Goal: Task Accomplishment & Management: Manage account settings

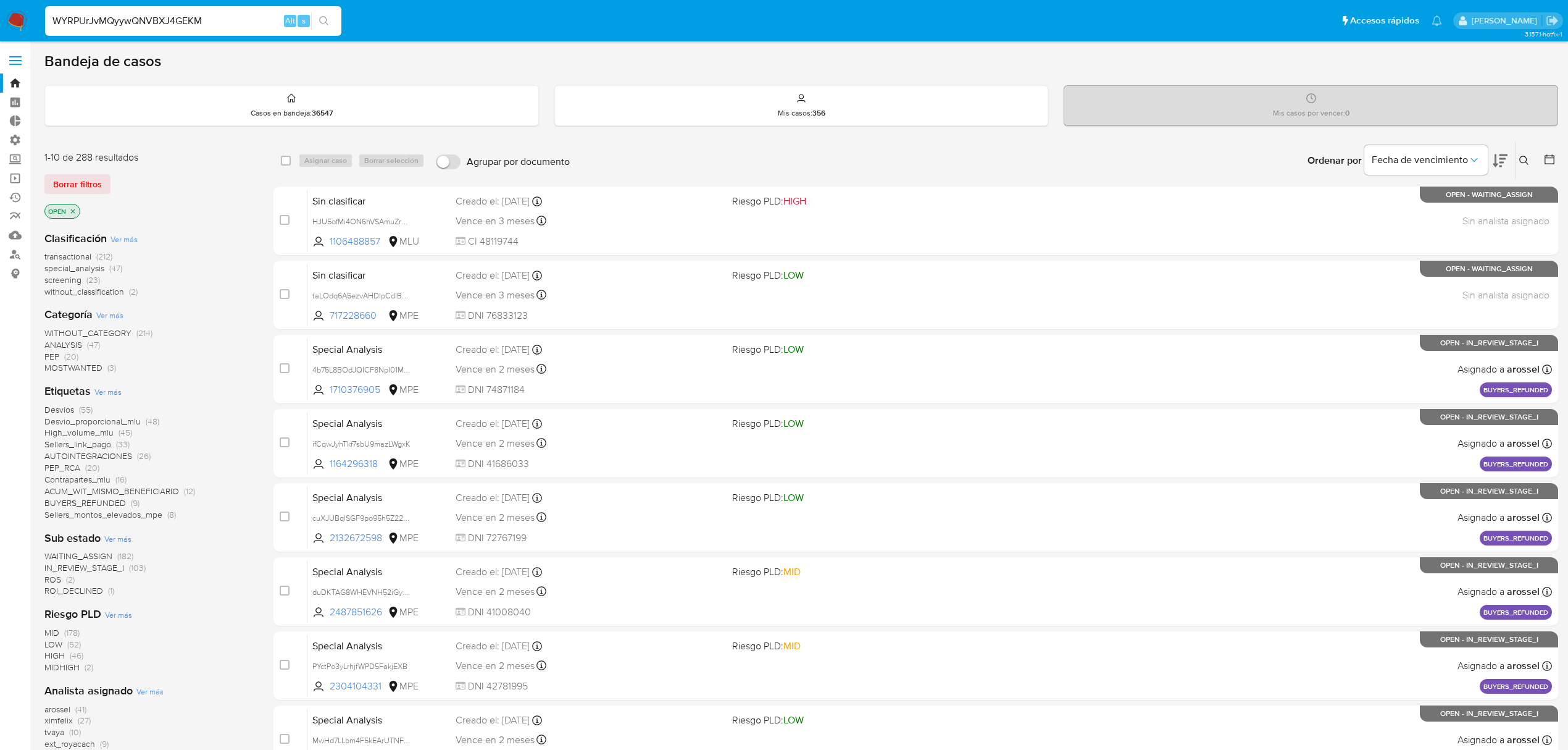
type input "WYRPUrJvMQyywQNVBXJ4GEKM"
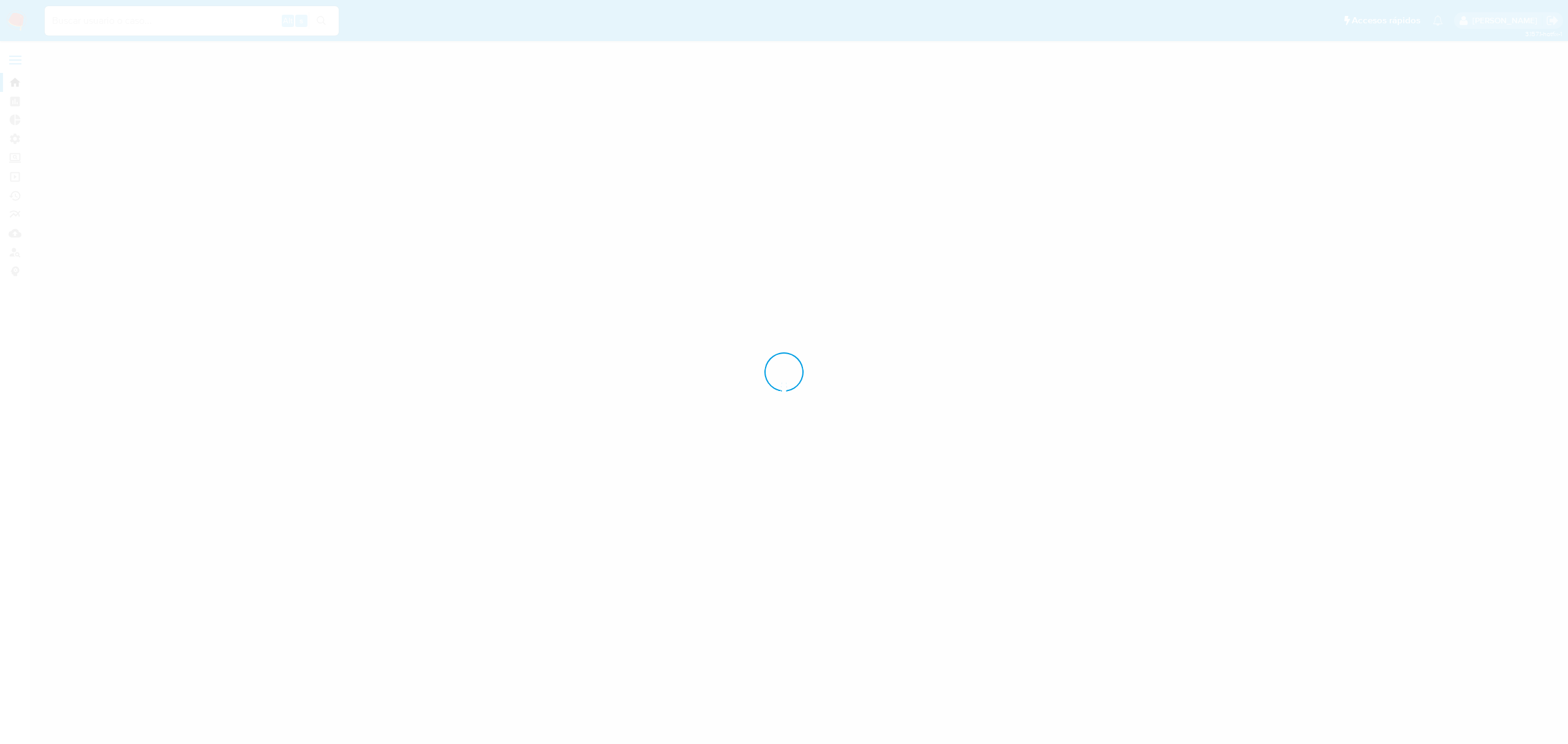
click at [226, 18] on div at bounding box center [784, 372] width 1568 height 744
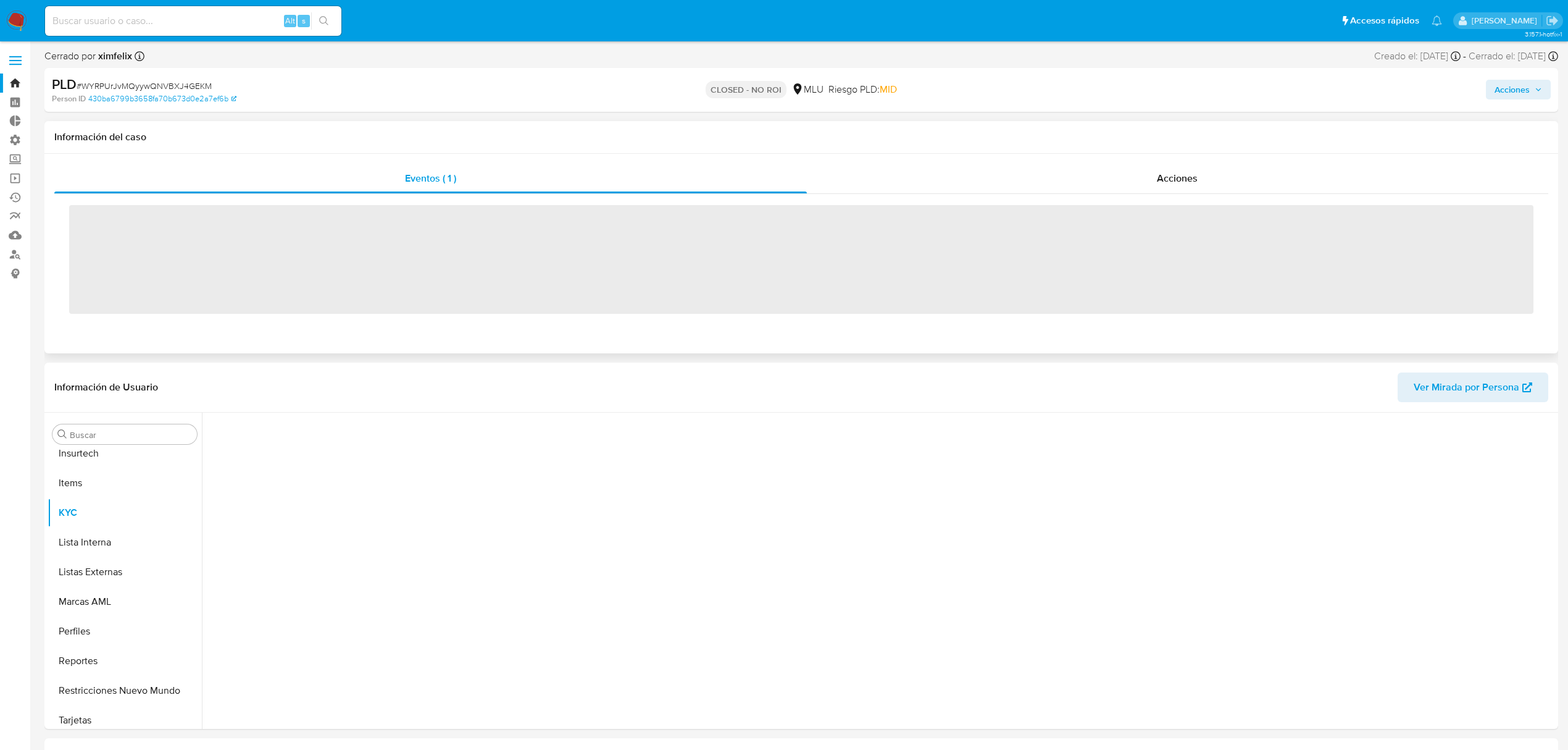
scroll to position [551, 0]
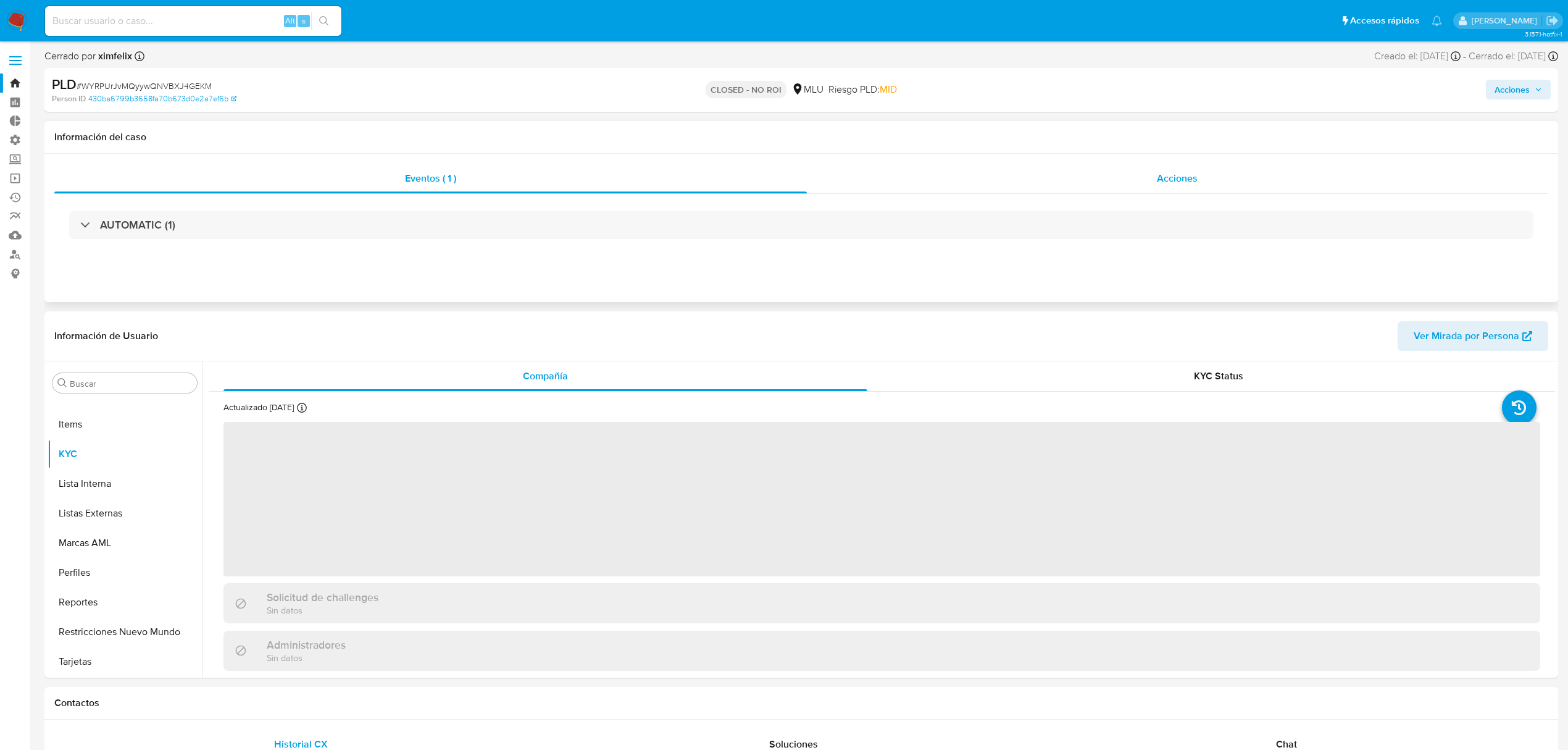
click at [1014, 191] on div "Acciones" at bounding box center [1178, 178] width 742 height 30
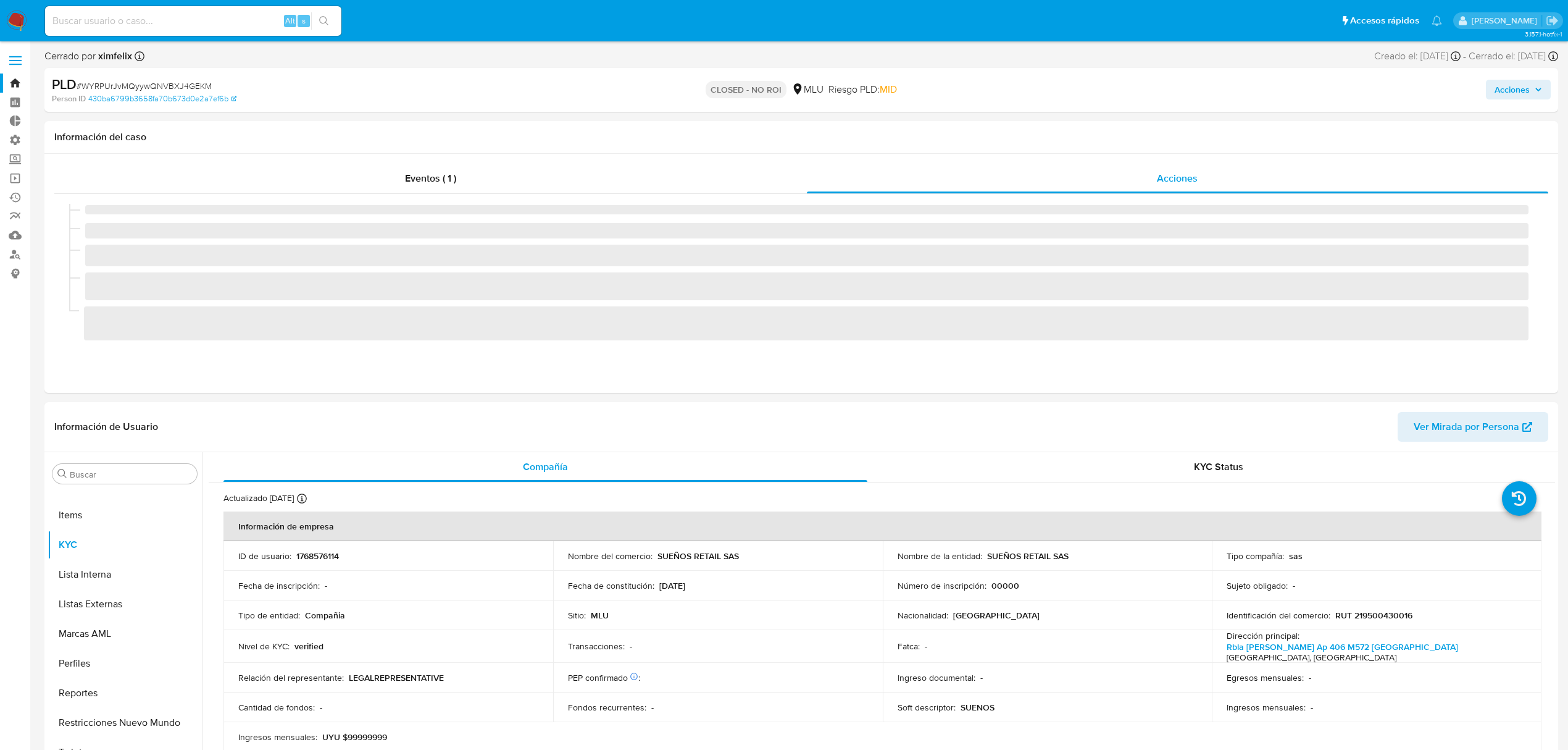
select select "10"
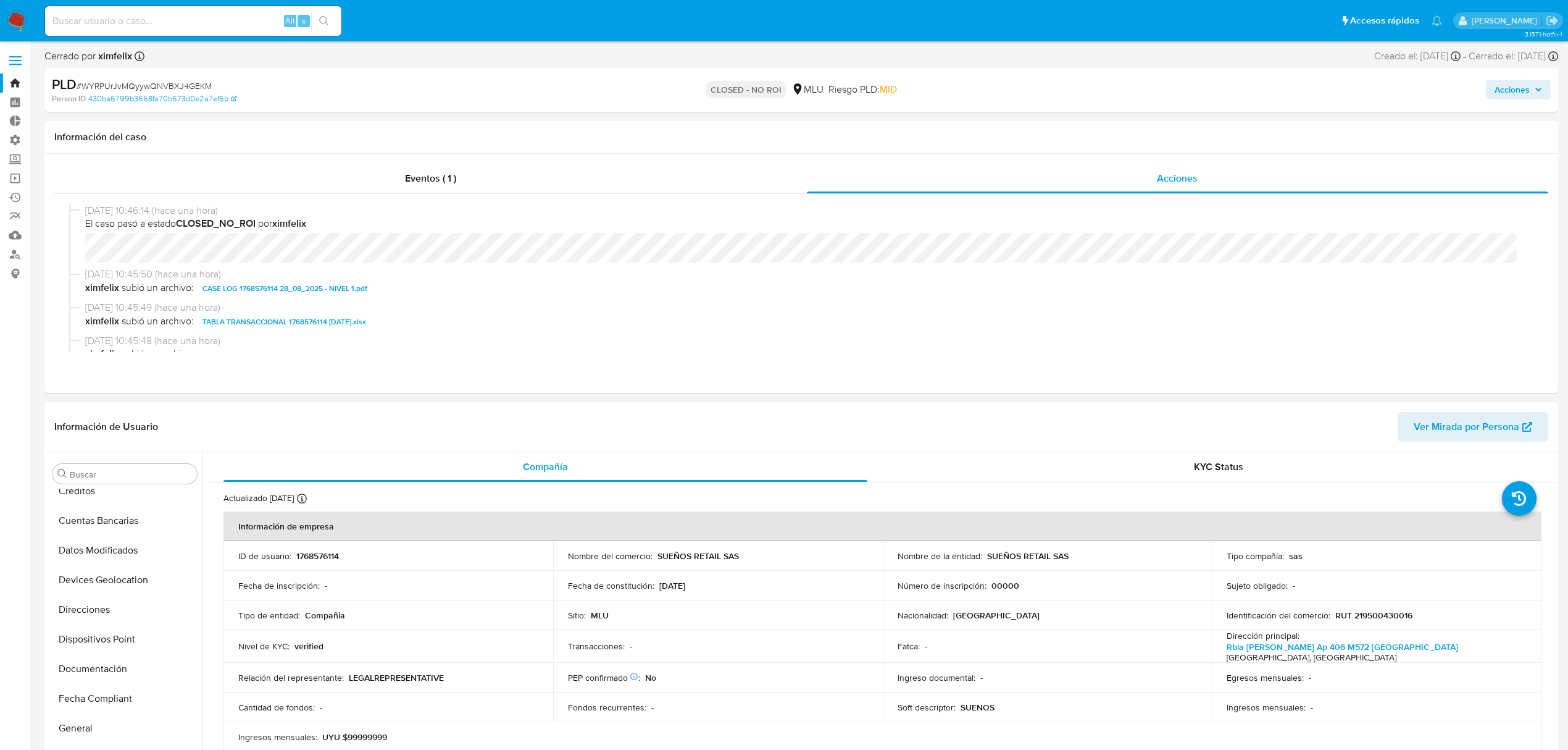
scroll to position [0, 0]
click at [115, 529] on button "Archivos adjuntos" at bounding box center [120, 532] width 145 height 30
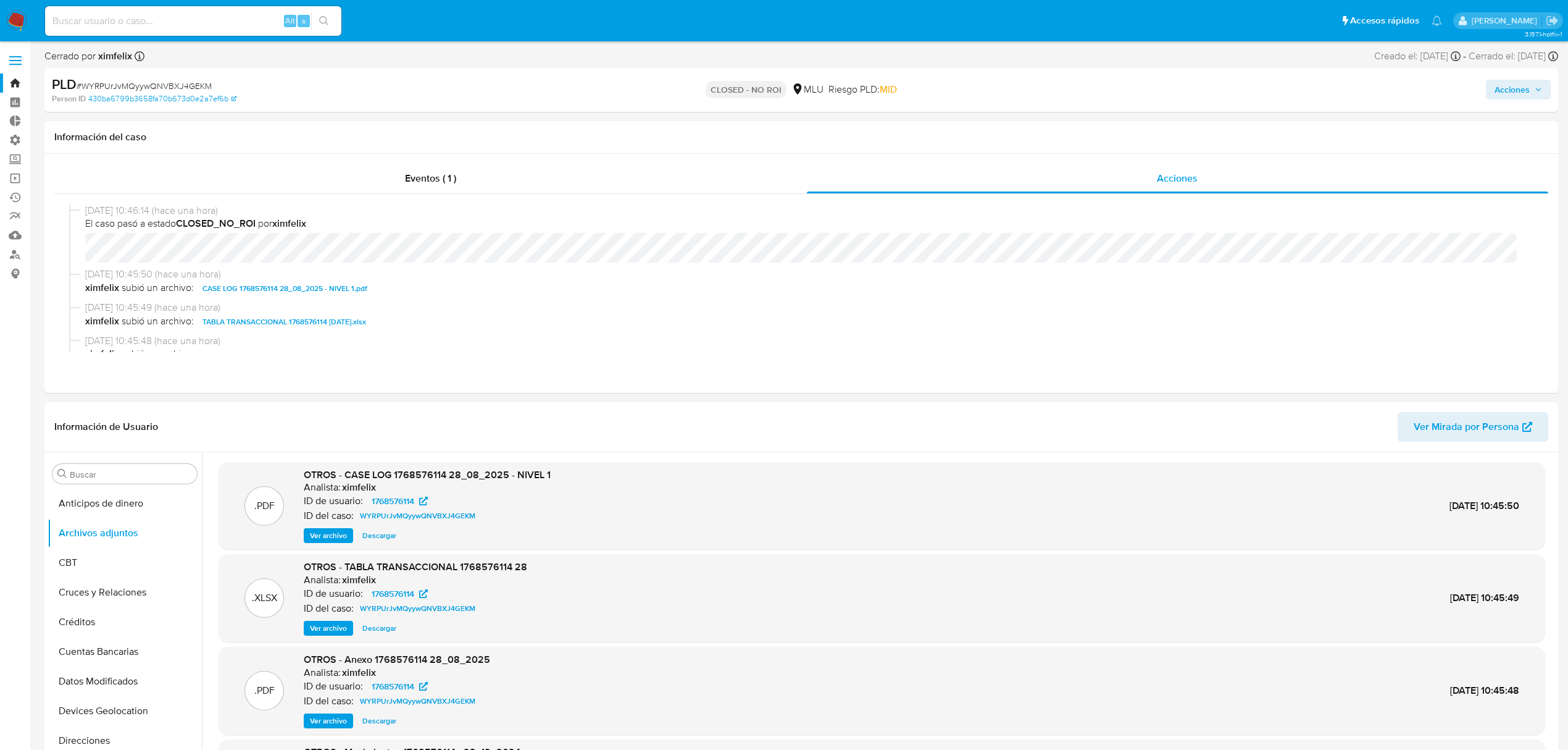
click at [208, 9] on div "Alt s" at bounding box center [193, 20] width 296 height 30
click at [209, 20] on input at bounding box center [193, 21] width 296 height 16
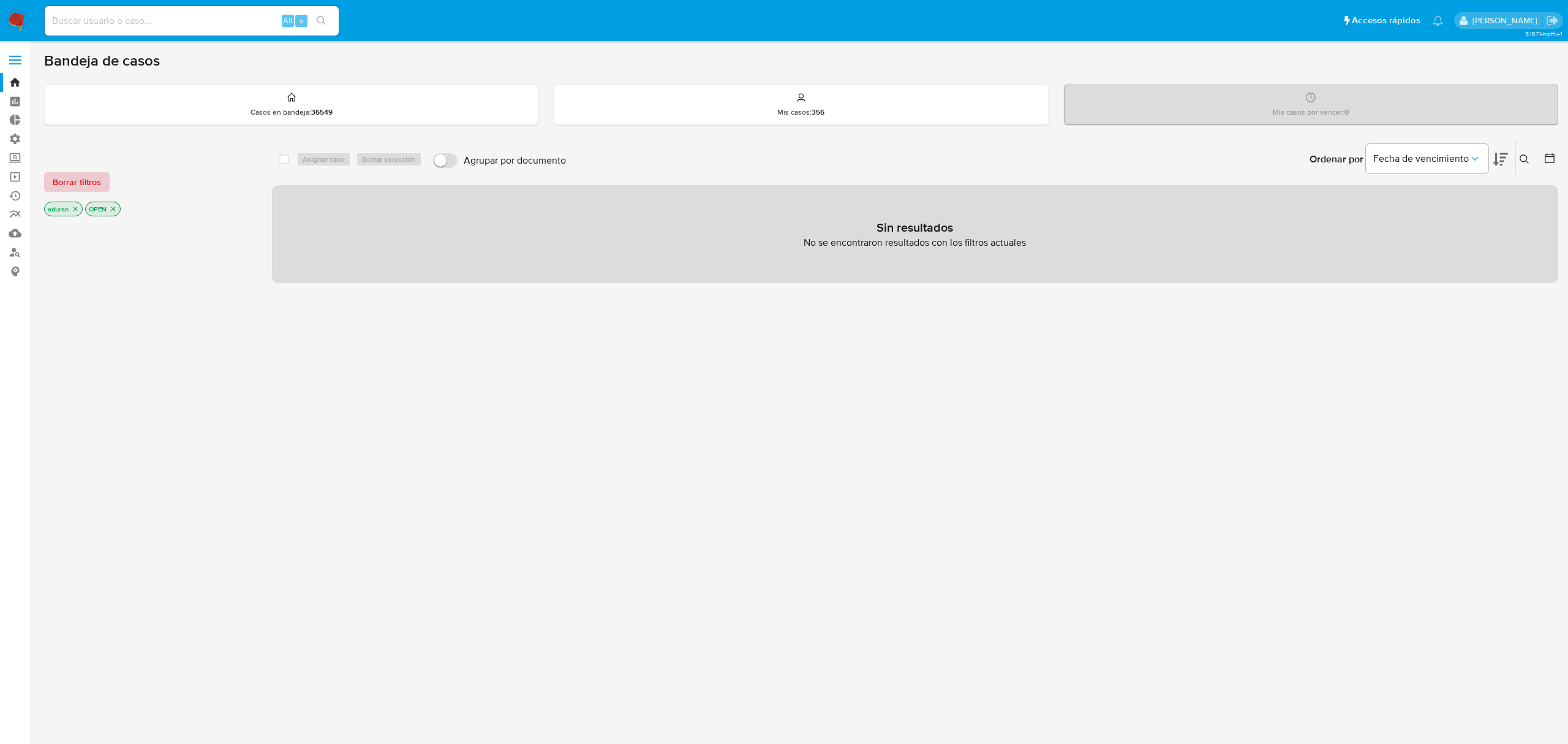
click at [65, 183] on span "Borrar filtros" at bounding box center [77, 182] width 48 height 17
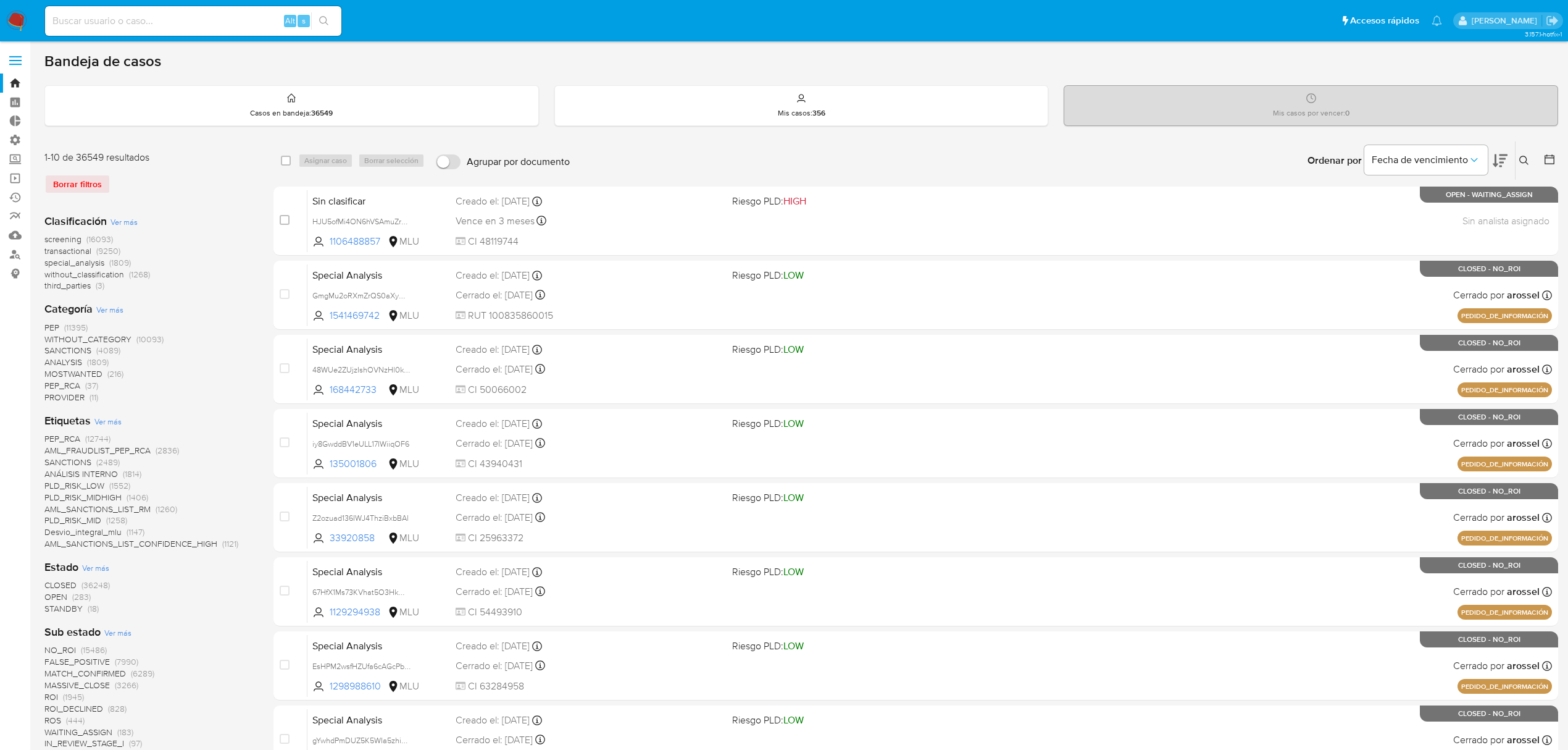
click at [15, 15] on img at bounding box center [16, 21] width 21 height 21
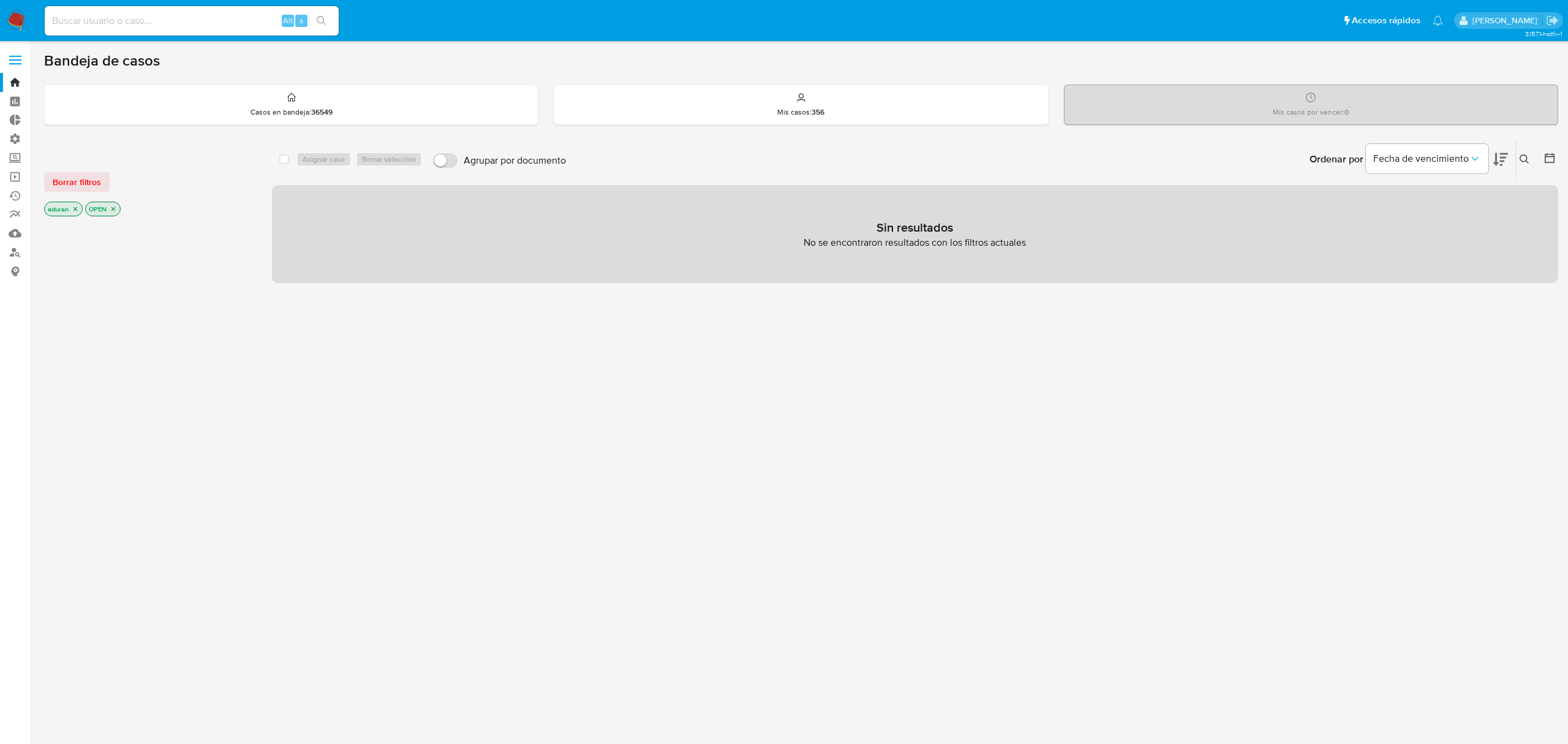
click at [77, 207] on icon "close-filter" at bounding box center [76, 209] width 5 height 5
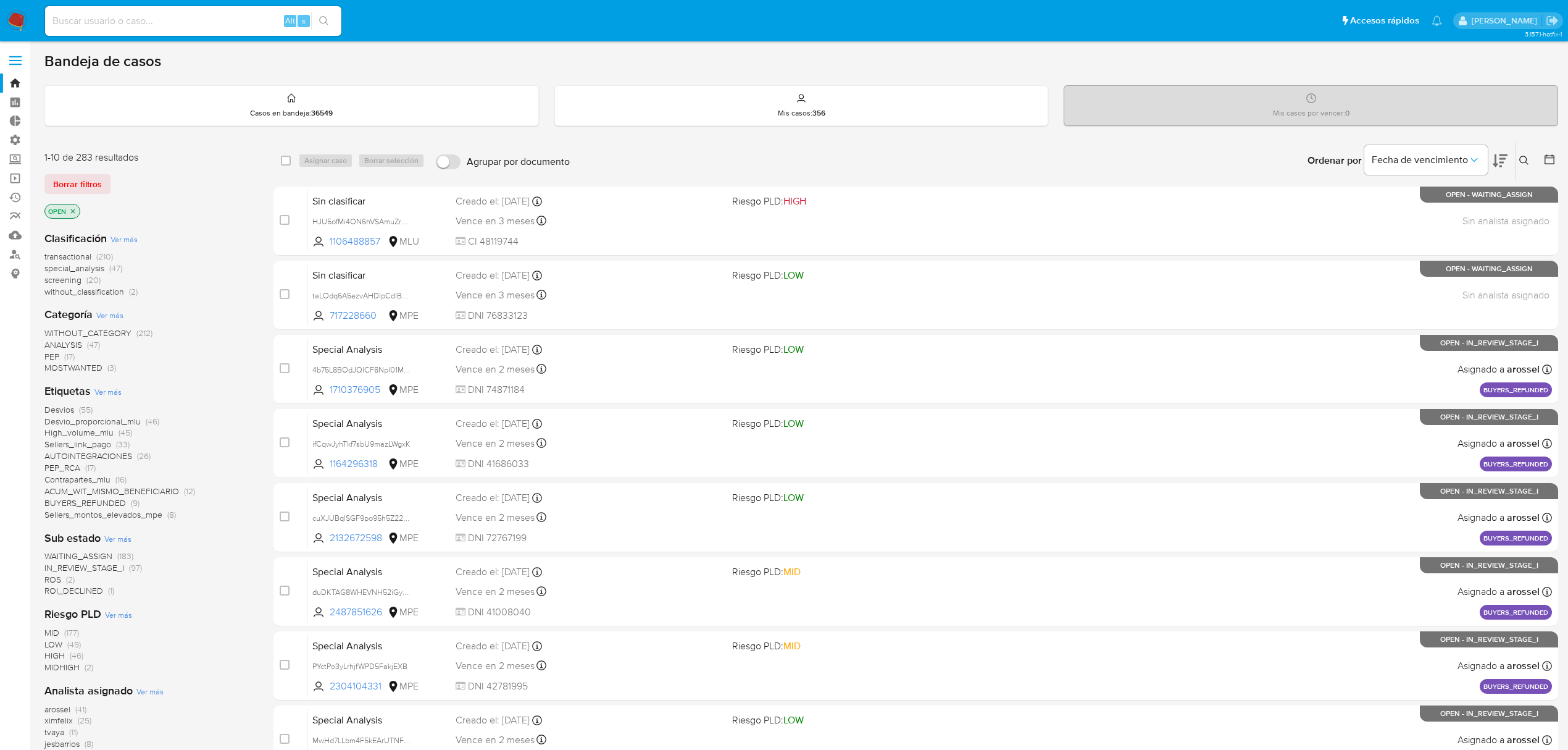
click at [74, 209] on icon "close-filter" at bounding box center [72, 211] width 7 height 7
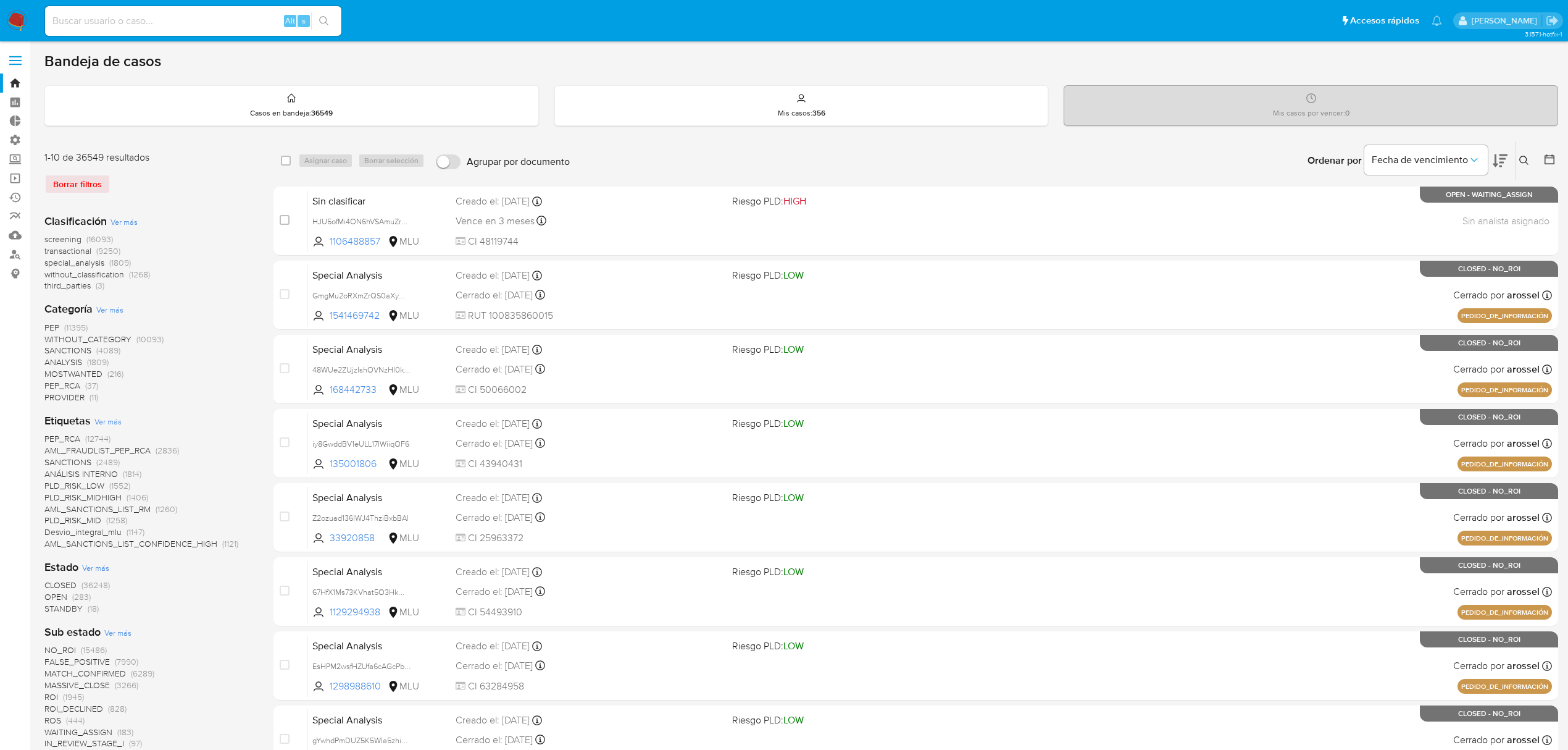
click at [134, 215] on div "Clasificación Ver más screening (16093) transactional (9250) special_analysis (…" at bounding box center [149, 252] width 210 height 78
click at [134, 216] on span "Ver más" at bounding box center [123, 222] width 27 height 11
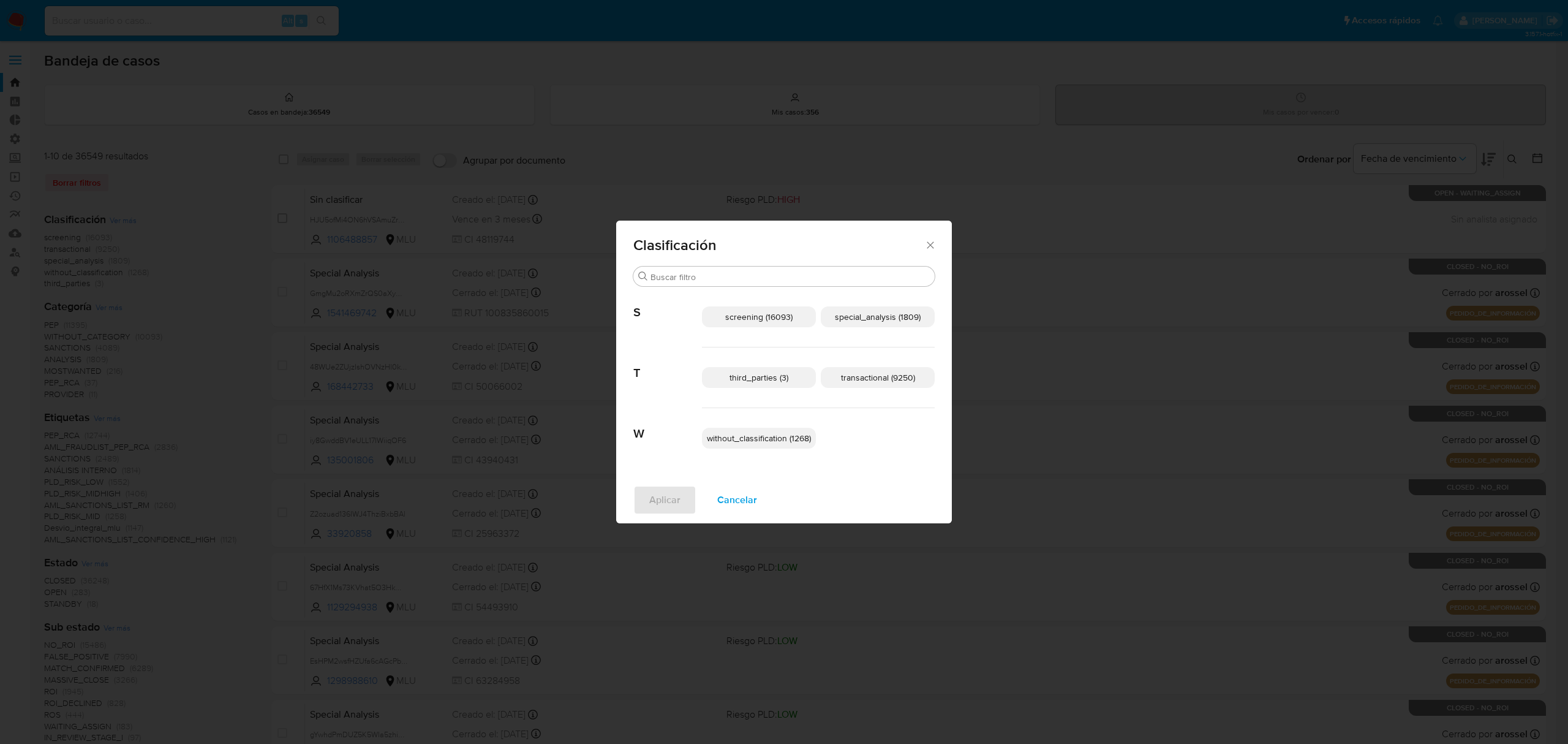
click at [777, 371] on span "third_parties (3)" at bounding box center [759, 377] width 59 height 12
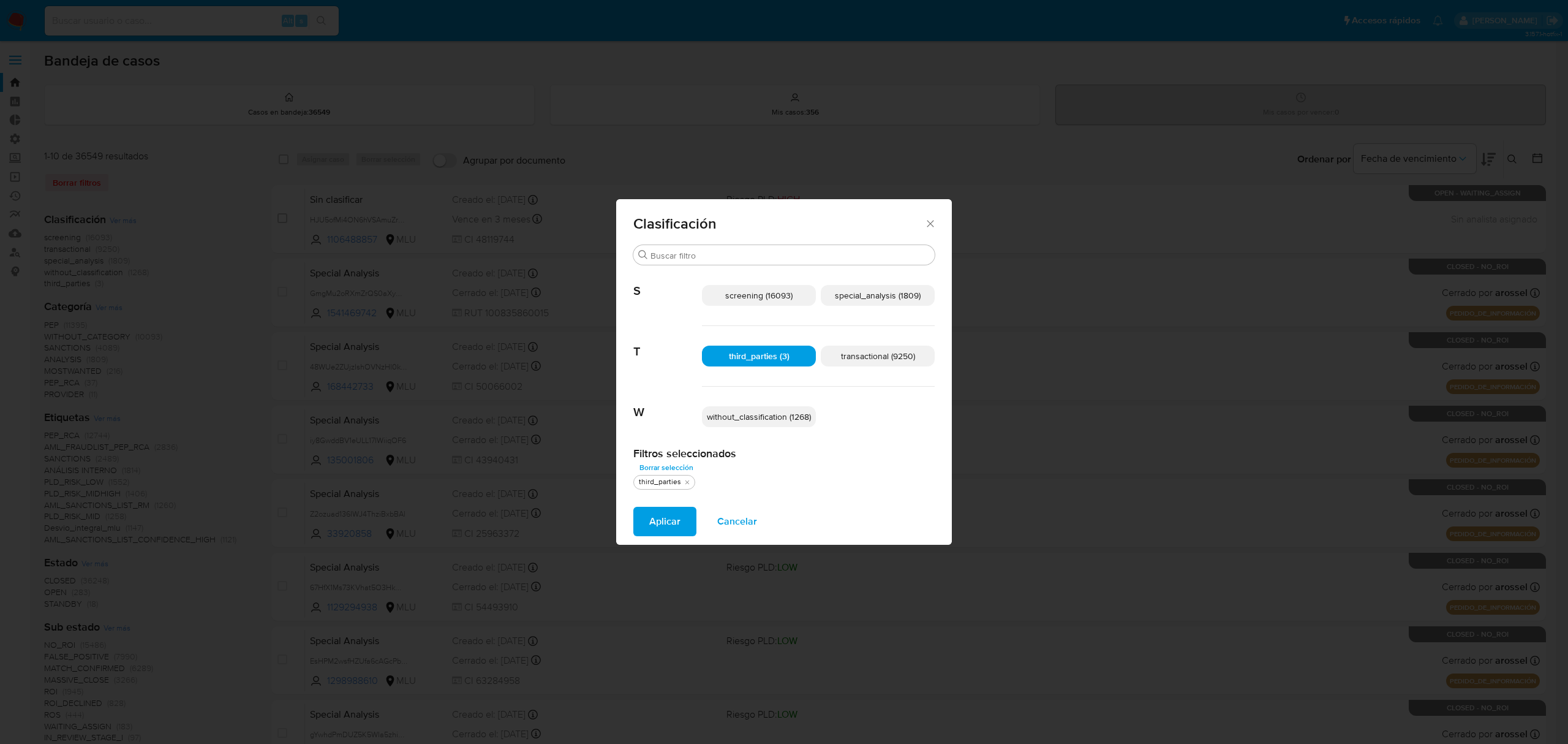
drag, startPoint x: 789, startPoint y: 356, endPoint x: 802, endPoint y: 357, distance: 13.0
click at [788, 357] on p "third_parties (3)" at bounding box center [759, 356] width 114 height 21
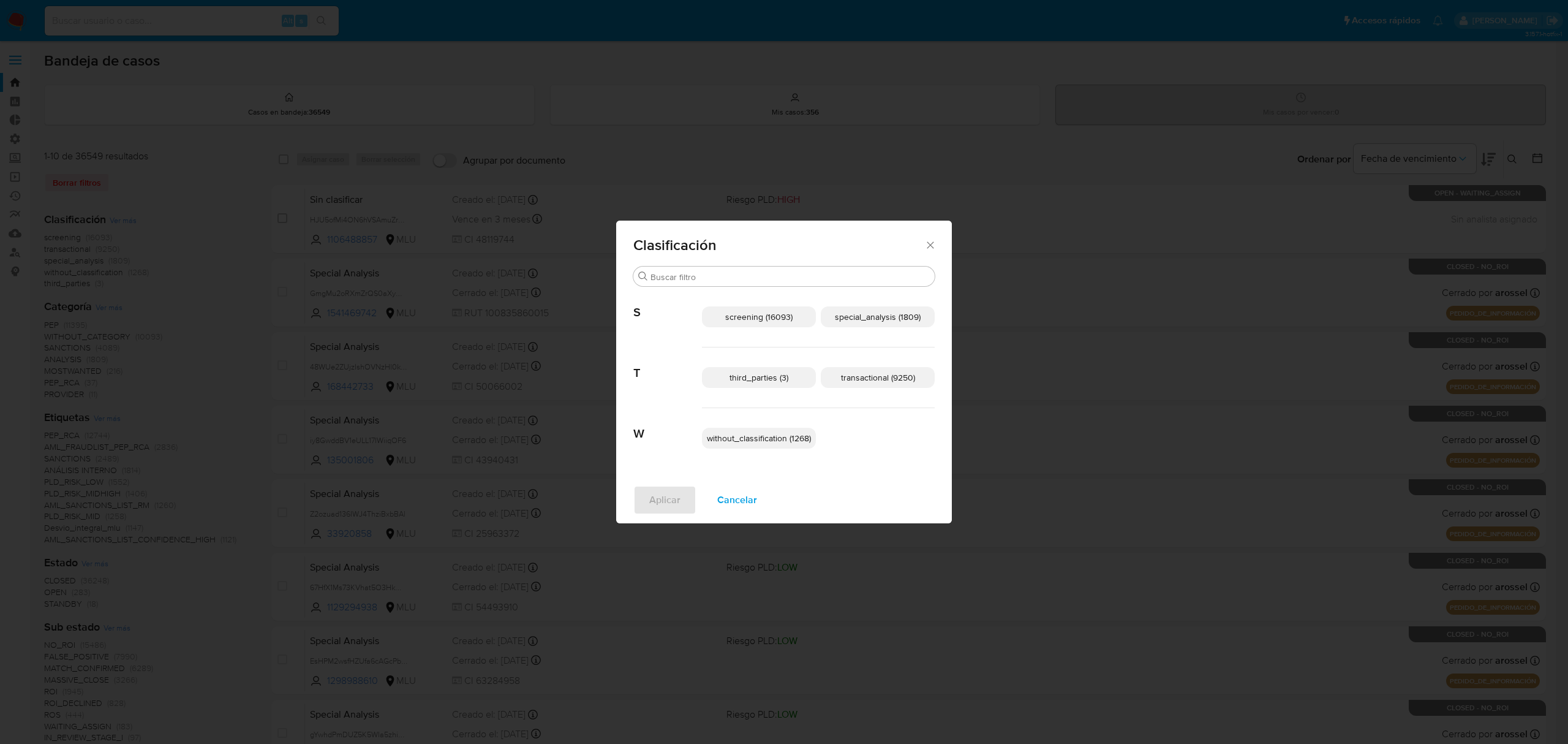
click at [868, 372] on div "third_parties (3) transactional (9250)" at bounding box center [818, 378] width 233 height 61
click at [864, 371] on span "transactional (9250)" at bounding box center [878, 377] width 74 height 12
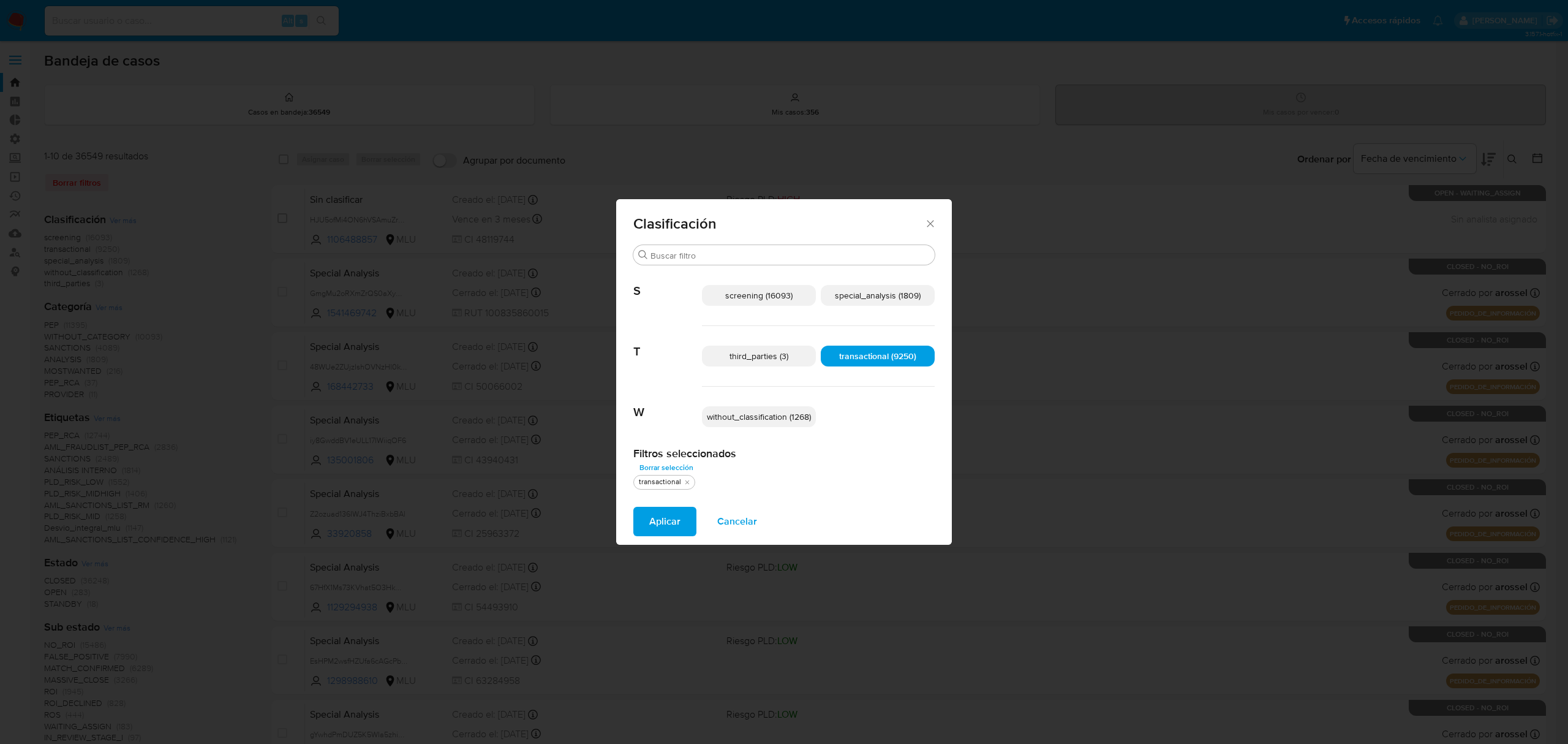
click at [844, 292] on span "special_analysis (1809)" at bounding box center [878, 295] width 86 height 12
click at [684, 501] on div "Aplicar Cancelar" at bounding box center [783, 521] width 336 height 46
click at [671, 521] on span "Aplicar" at bounding box center [665, 521] width 31 height 27
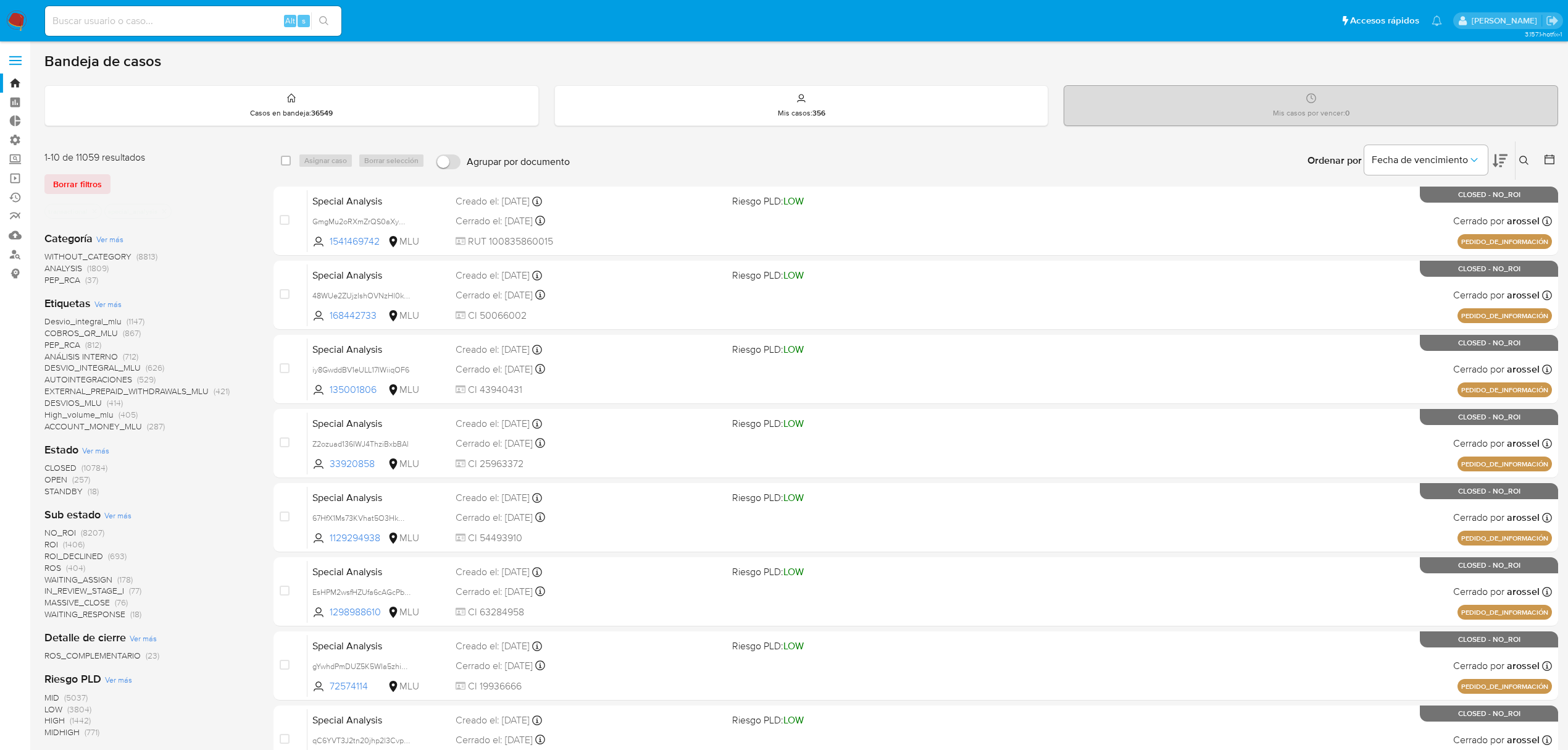
click at [108, 452] on span "Ver más" at bounding box center [95, 450] width 27 height 11
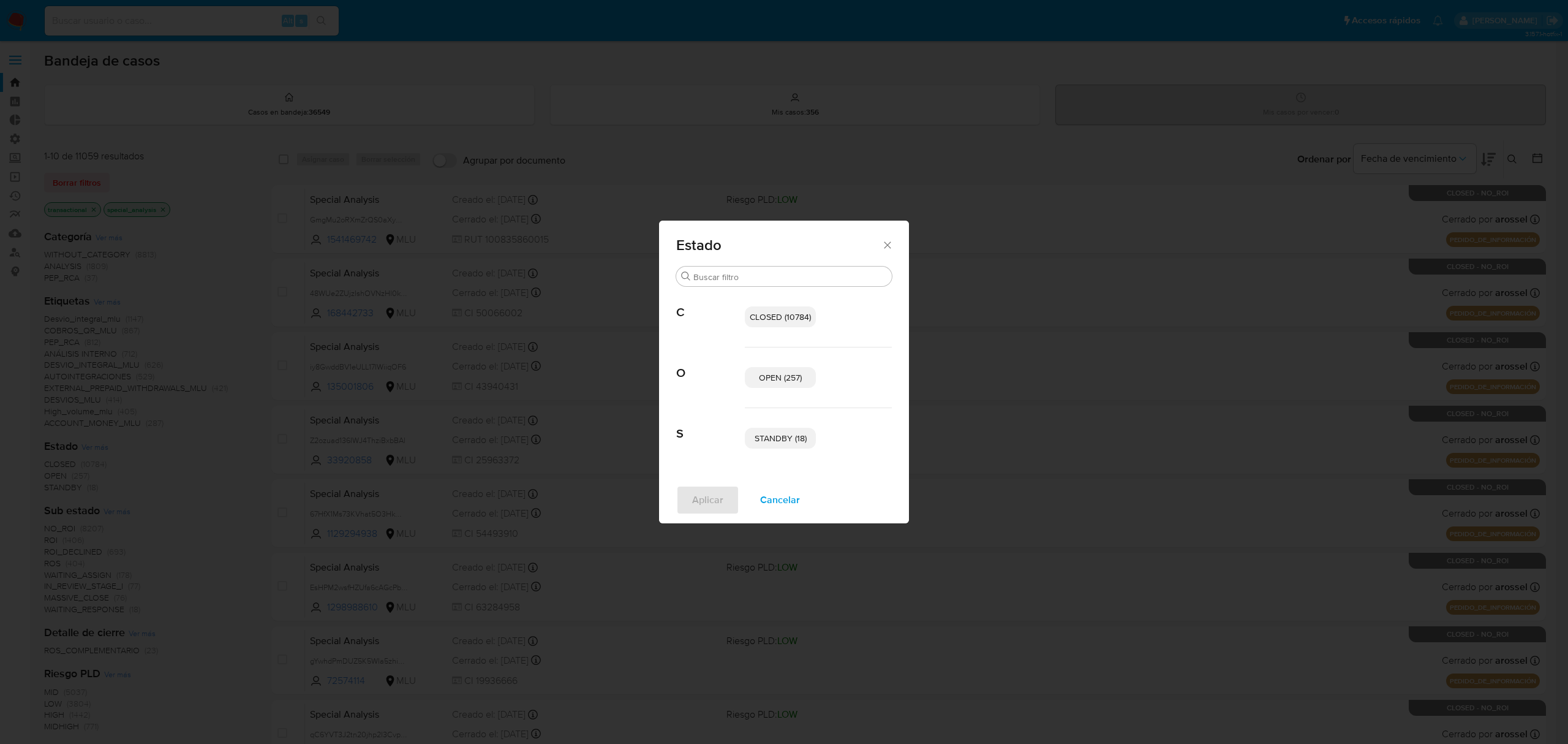
click at [800, 443] on span "STANDBY (18)" at bounding box center [781, 438] width 52 height 12
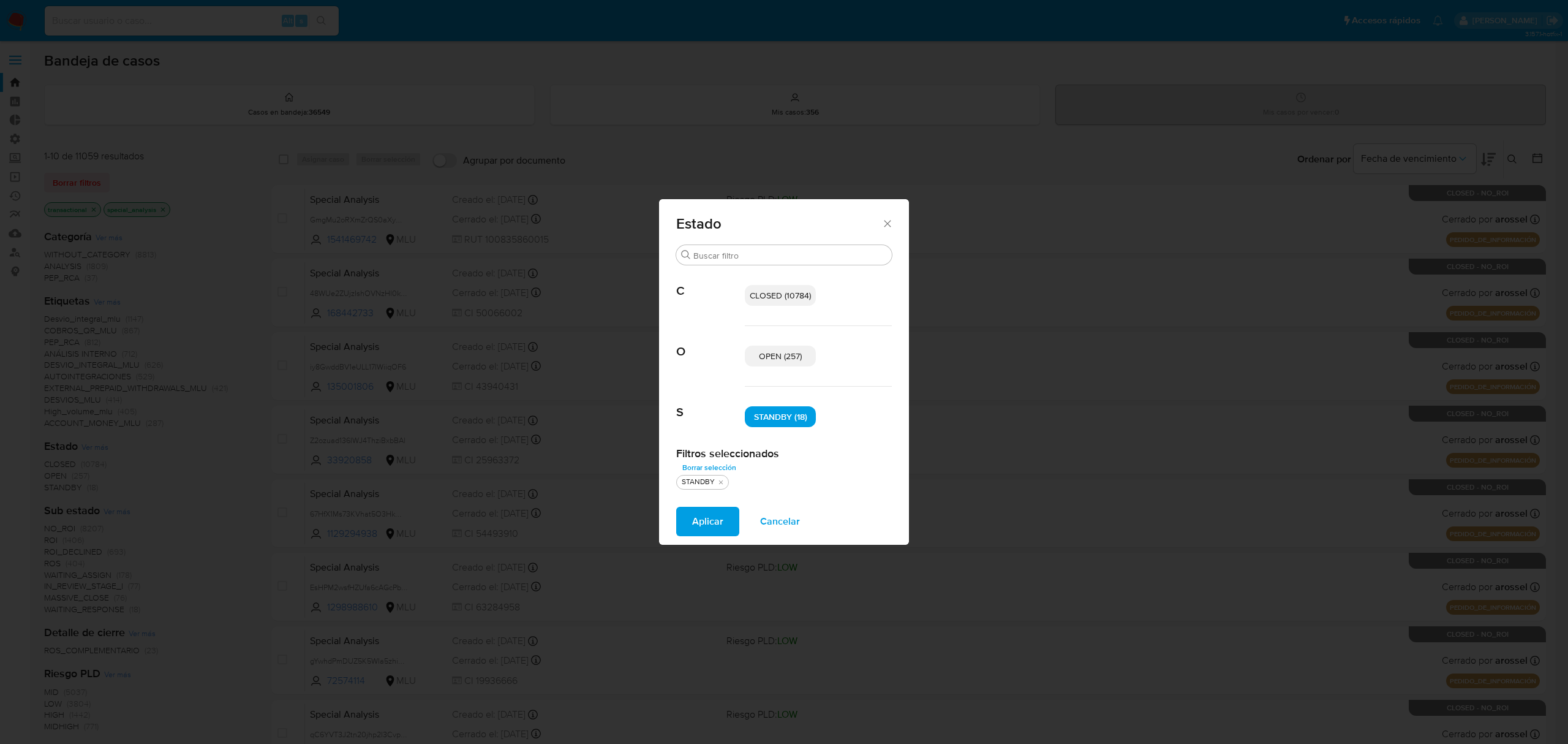
click at [779, 363] on p "OPEN (257)" at bounding box center [780, 356] width 71 height 21
click at [690, 524] on button "Aplicar" at bounding box center [708, 521] width 63 height 29
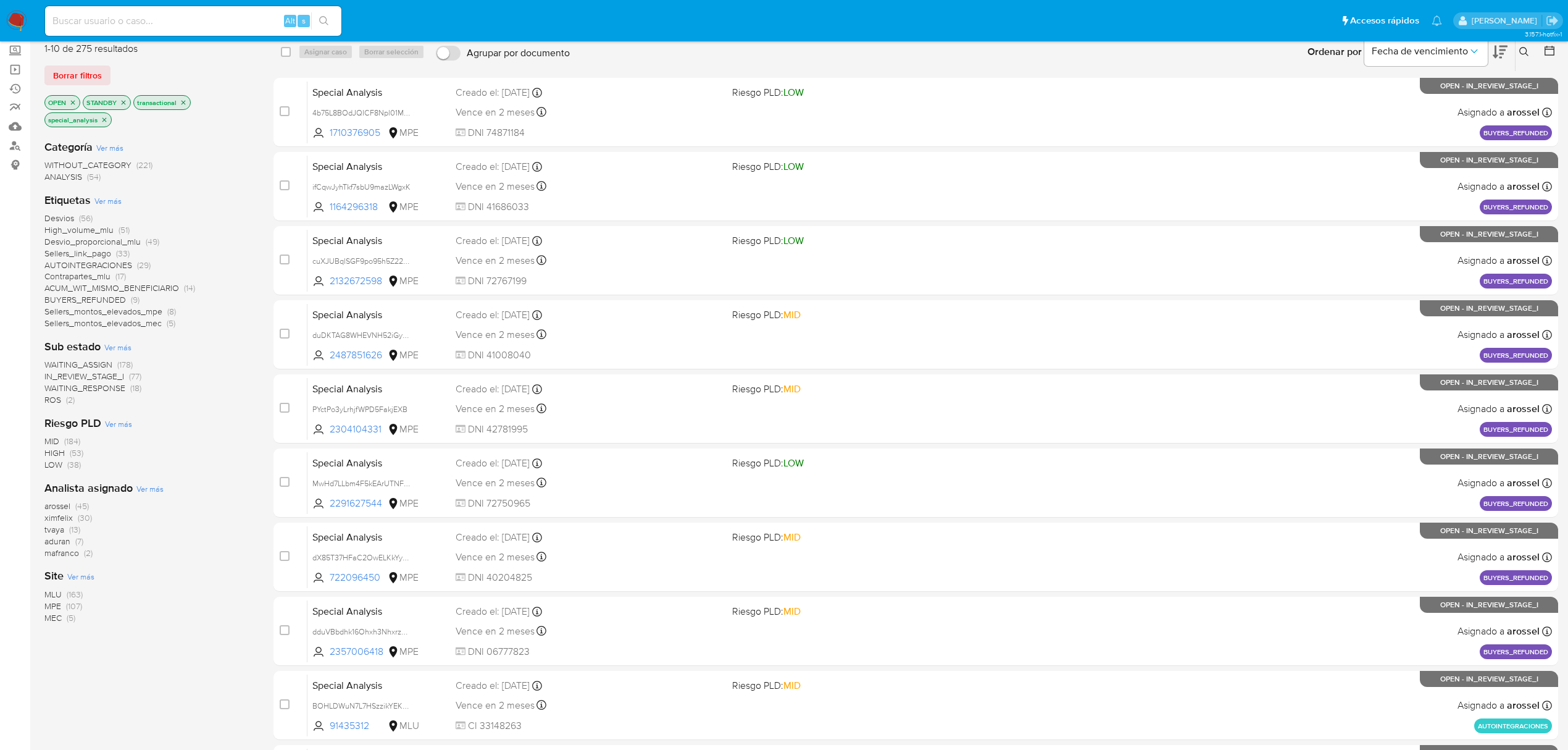
scroll to position [225, 0]
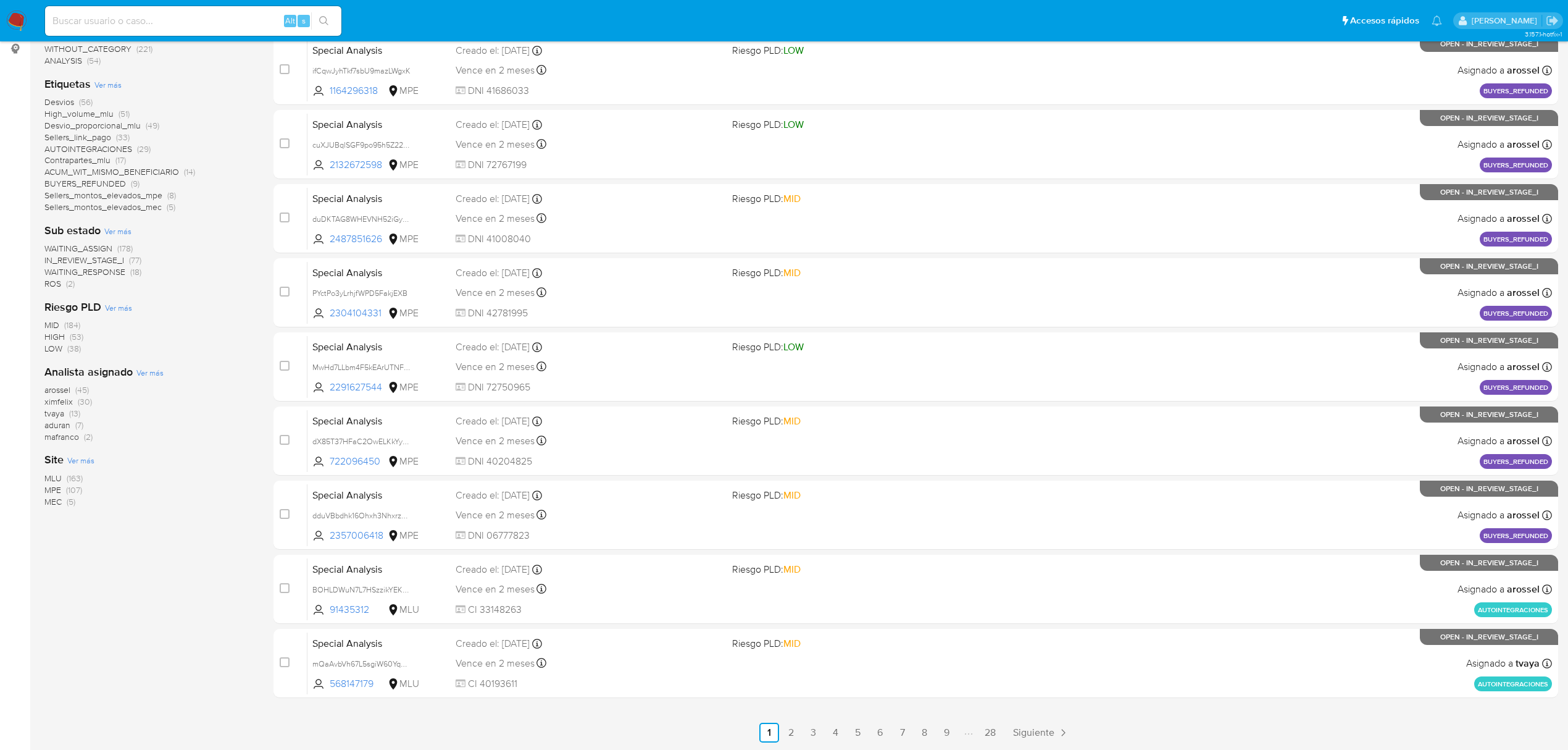
click at [143, 551] on div "1-10 de 275 resultados Borrar filtros OPEN STANDBY transactional special_analys…" at bounding box center [149, 329] width 210 height 826
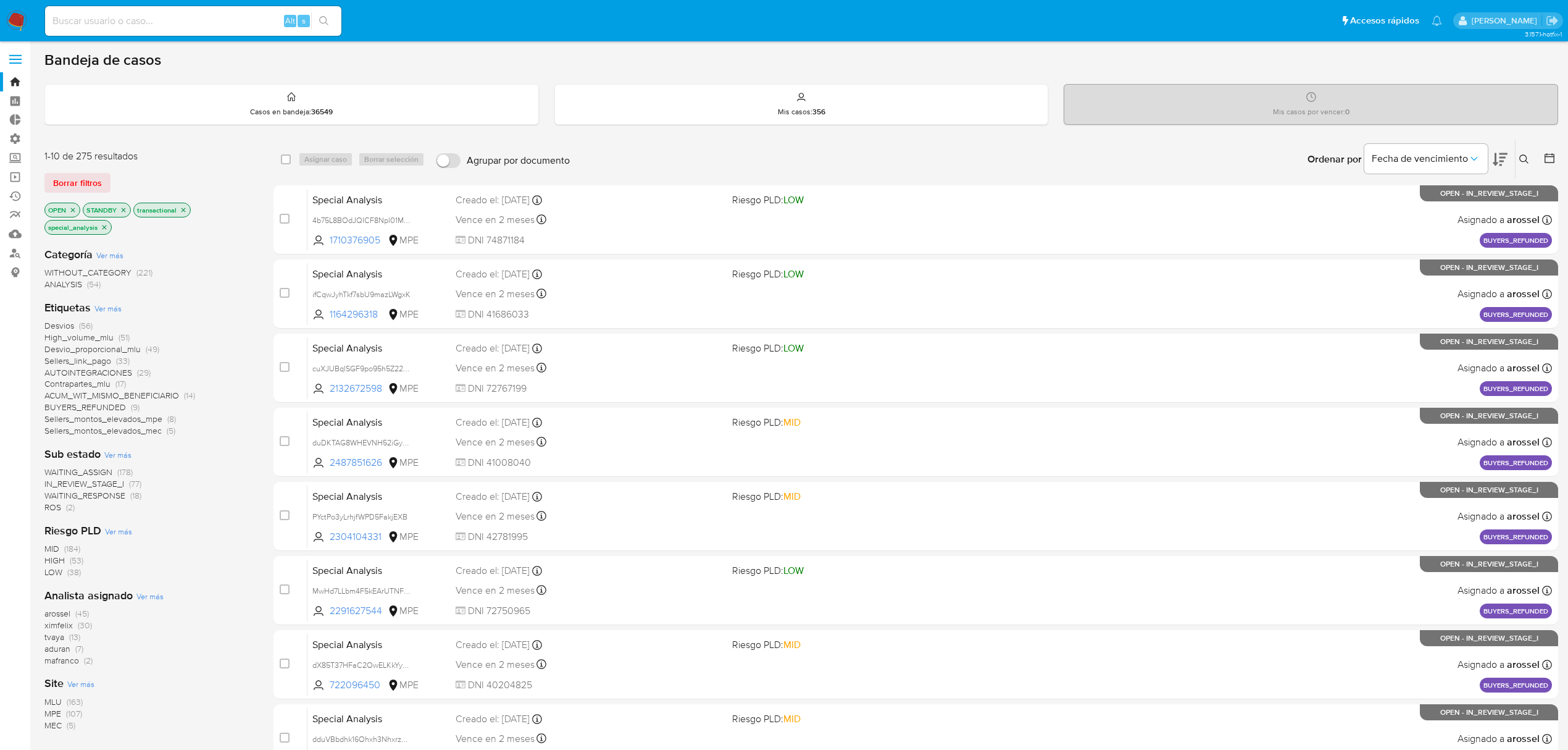
scroll to position [0, 0]
click at [114, 495] on span "WAITING_RESPONSE" at bounding box center [85, 496] width 81 height 12
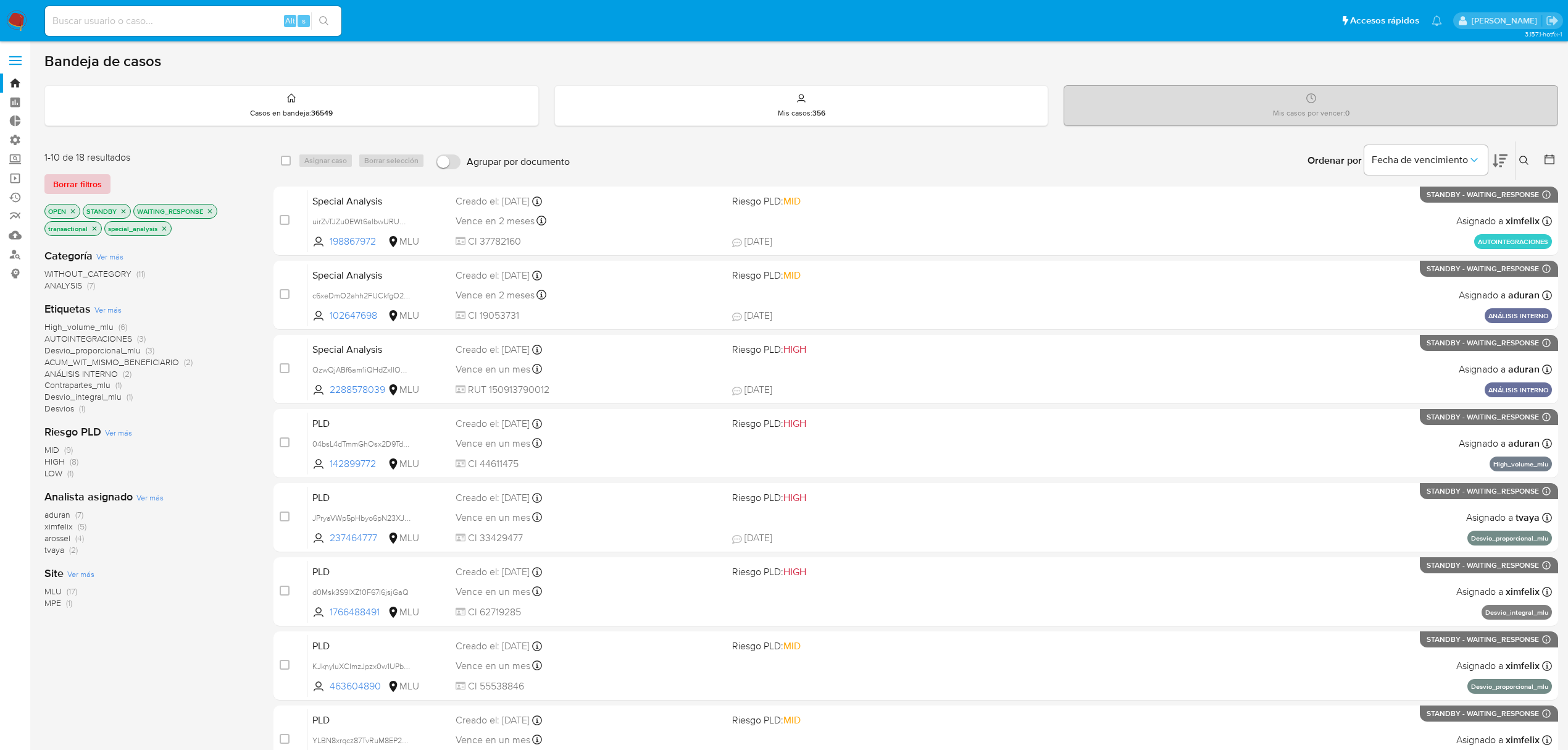
click at [79, 181] on span "Borrar filtros" at bounding box center [78, 184] width 49 height 17
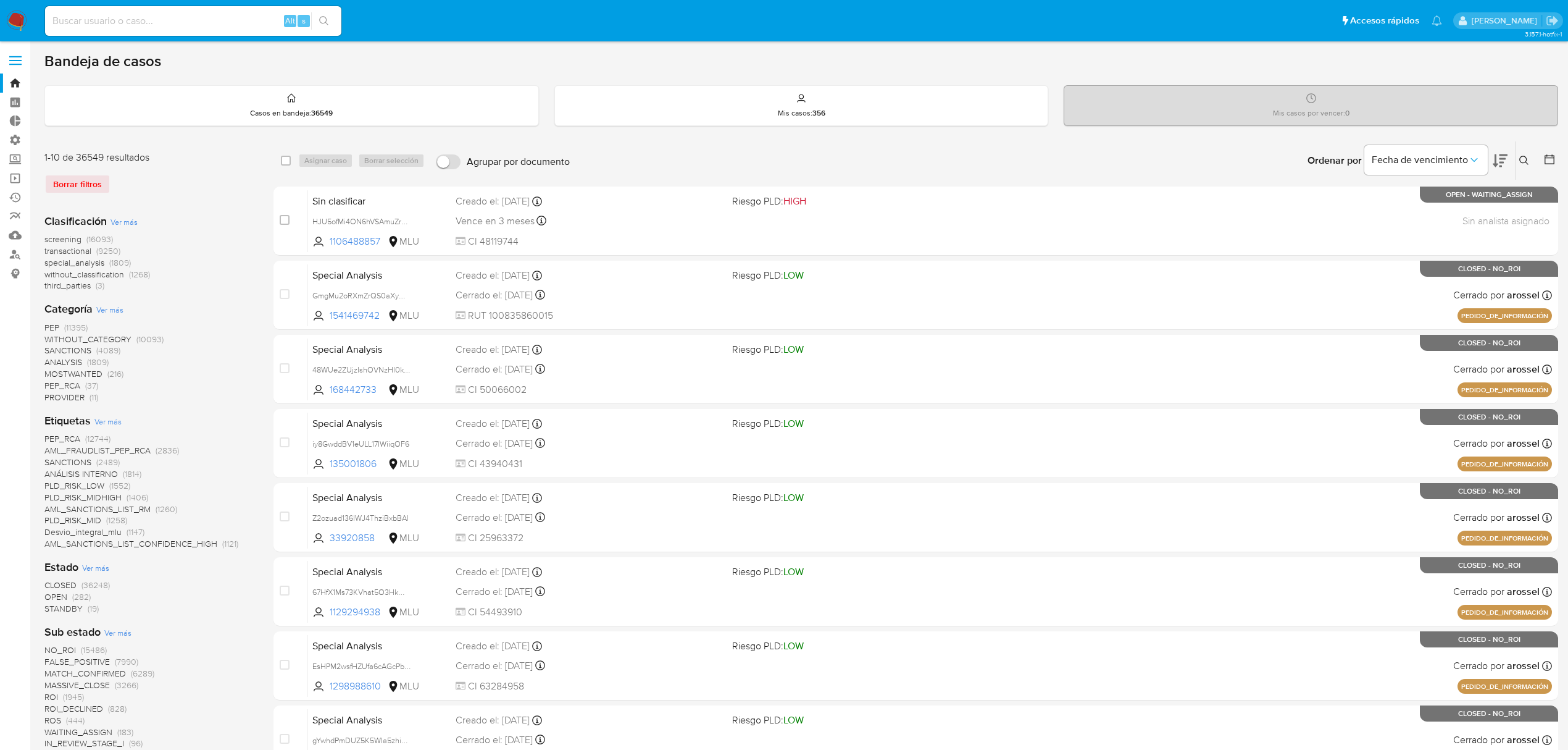
click at [1520, 156] on icon at bounding box center [1524, 160] width 10 height 10
click at [1396, 219] on div at bounding box center [1422, 207] width 209 height 30
click at [1391, 211] on input at bounding box center [1422, 208] width 209 height 16
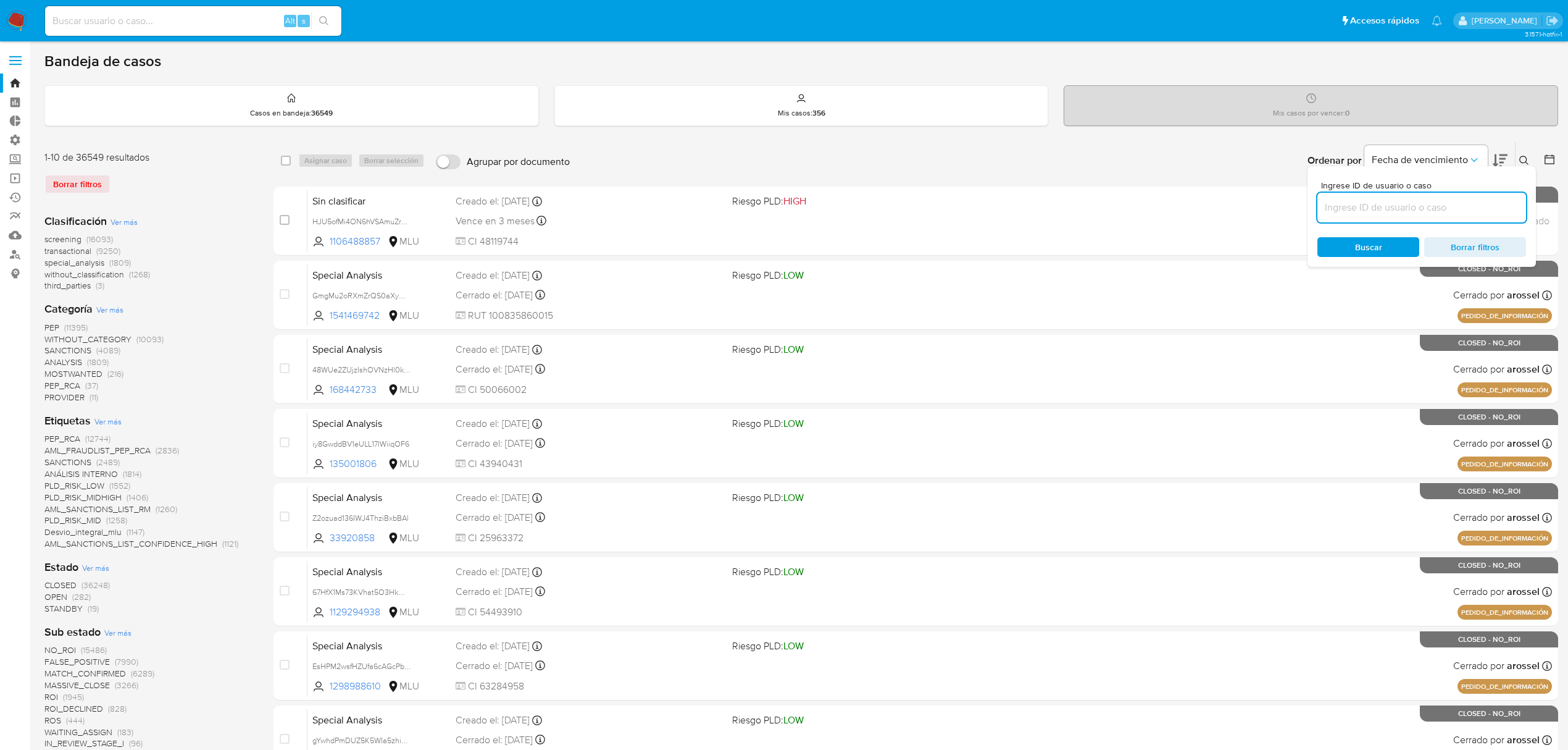
paste input "MGT9QtDVcIgR8HDZrxXfBI03"
type input "MGT9QtDVcIgR8HDZrxXfBI03"
click at [1358, 247] on div "Buscar Borrar filtros" at bounding box center [1422, 247] width 209 height 20
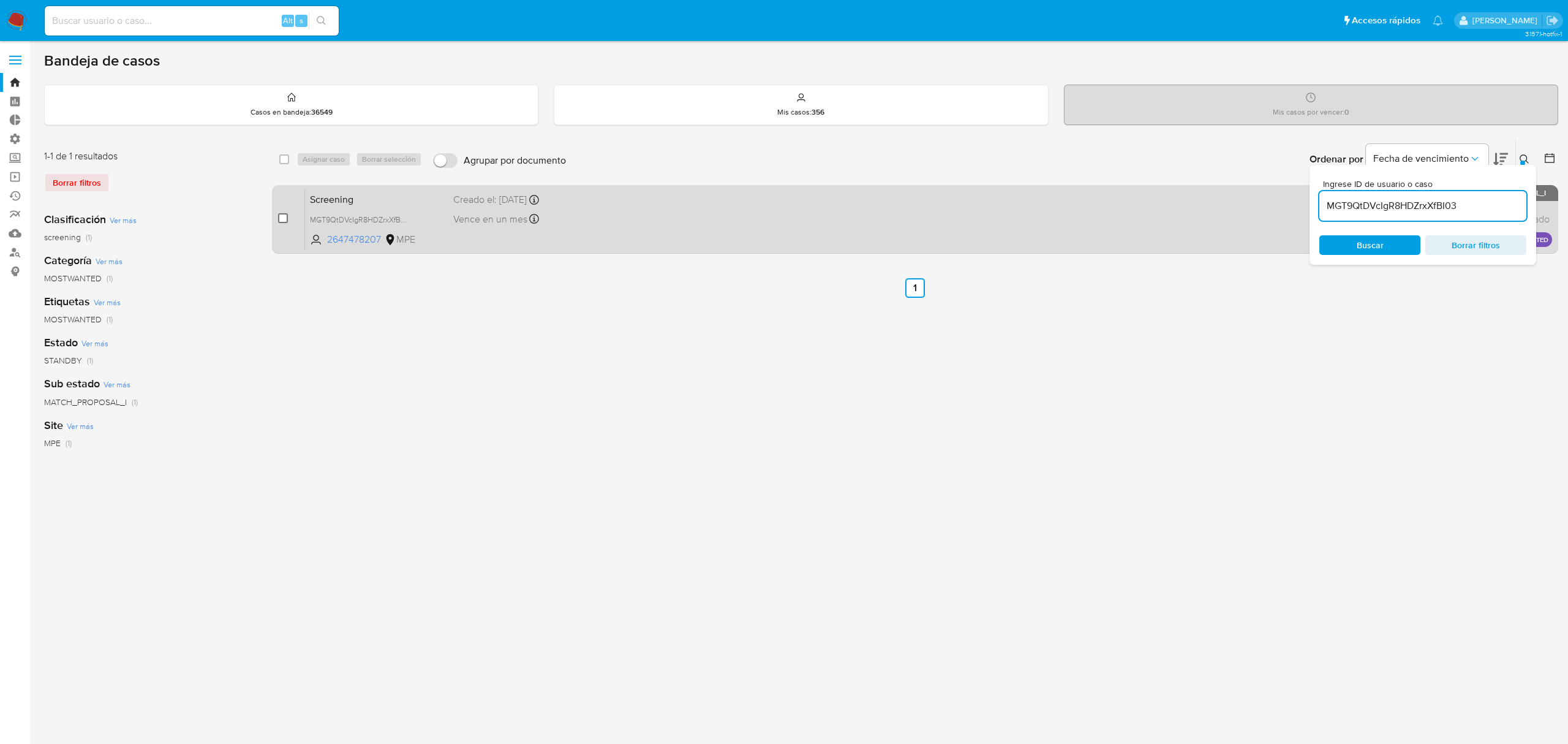
click at [285, 213] on input "checkbox" at bounding box center [283, 218] width 10 height 10
checkbox input "true"
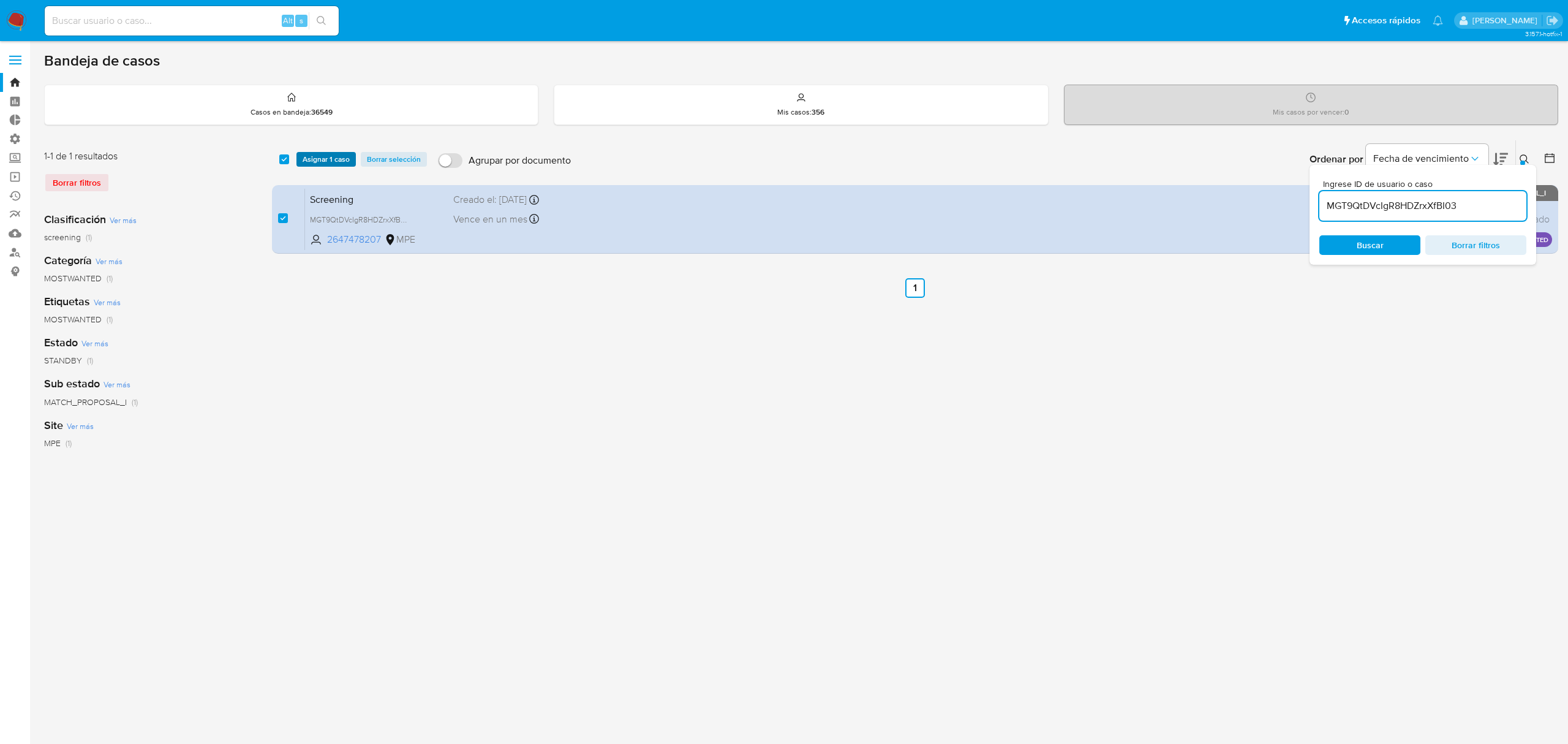
click at [328, 160] on span "Asignar 1 caso" at bounding box center [326, 159] width 47 height 12
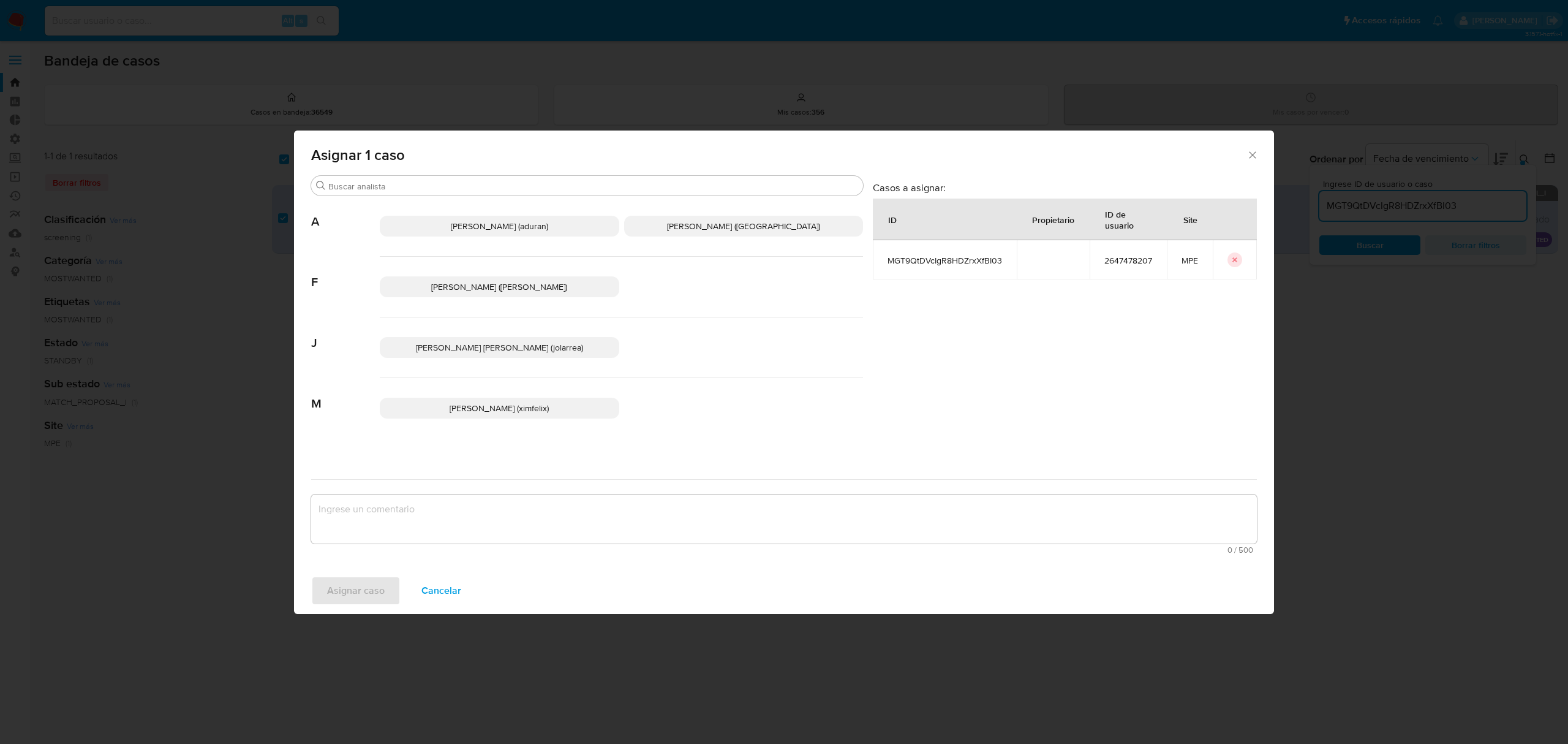
click at [521, 231] on span "Agustin Matias Duran (aduran)" at bounding box center [499, 226] width 97 height 12
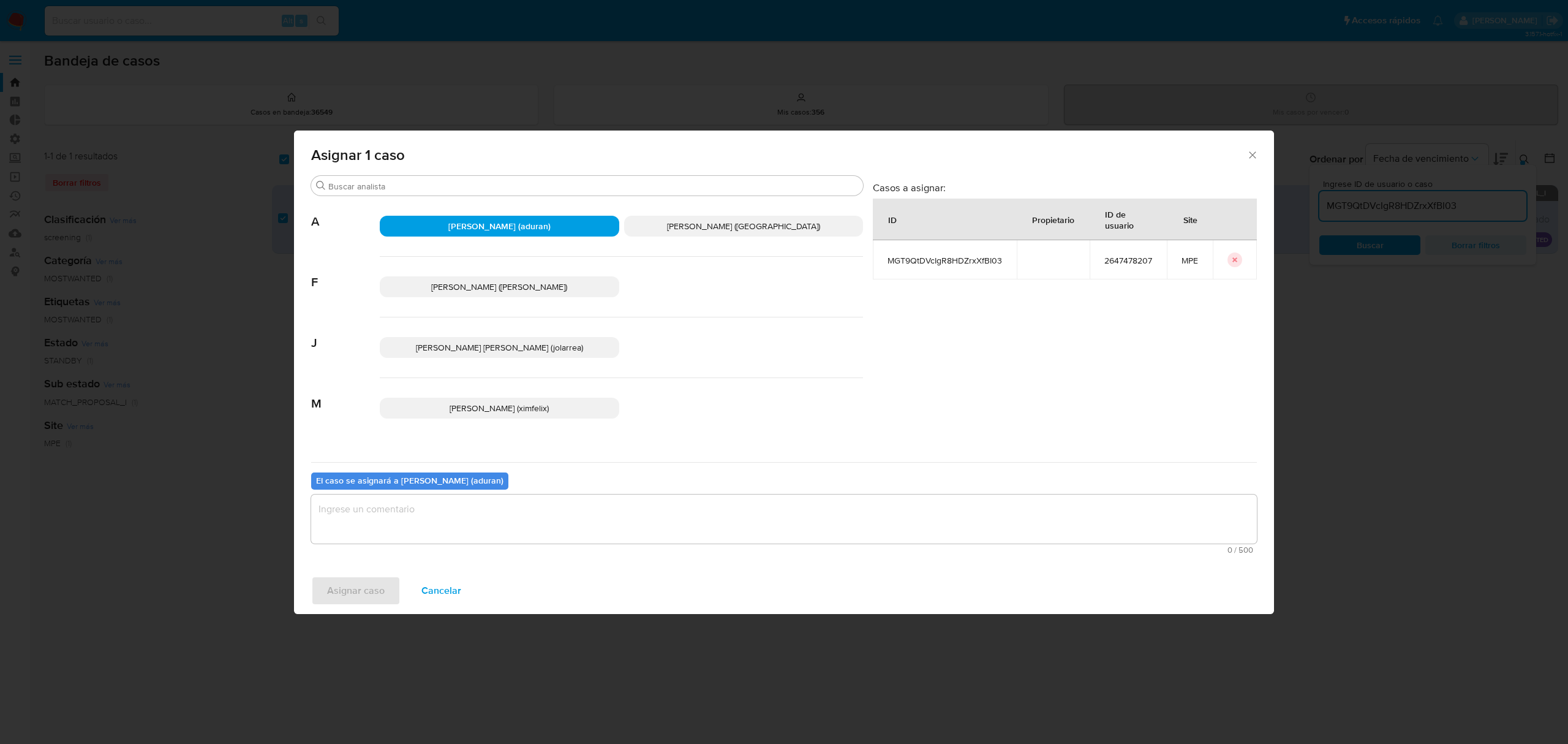
click at [533, 581] on div "Asignar caso Cancelar" at bounding box center [784, 590] width 980 height 46
click at [475, 507] on textarea "assign-modal" at bounding box center [783, 518] width 946 height 49
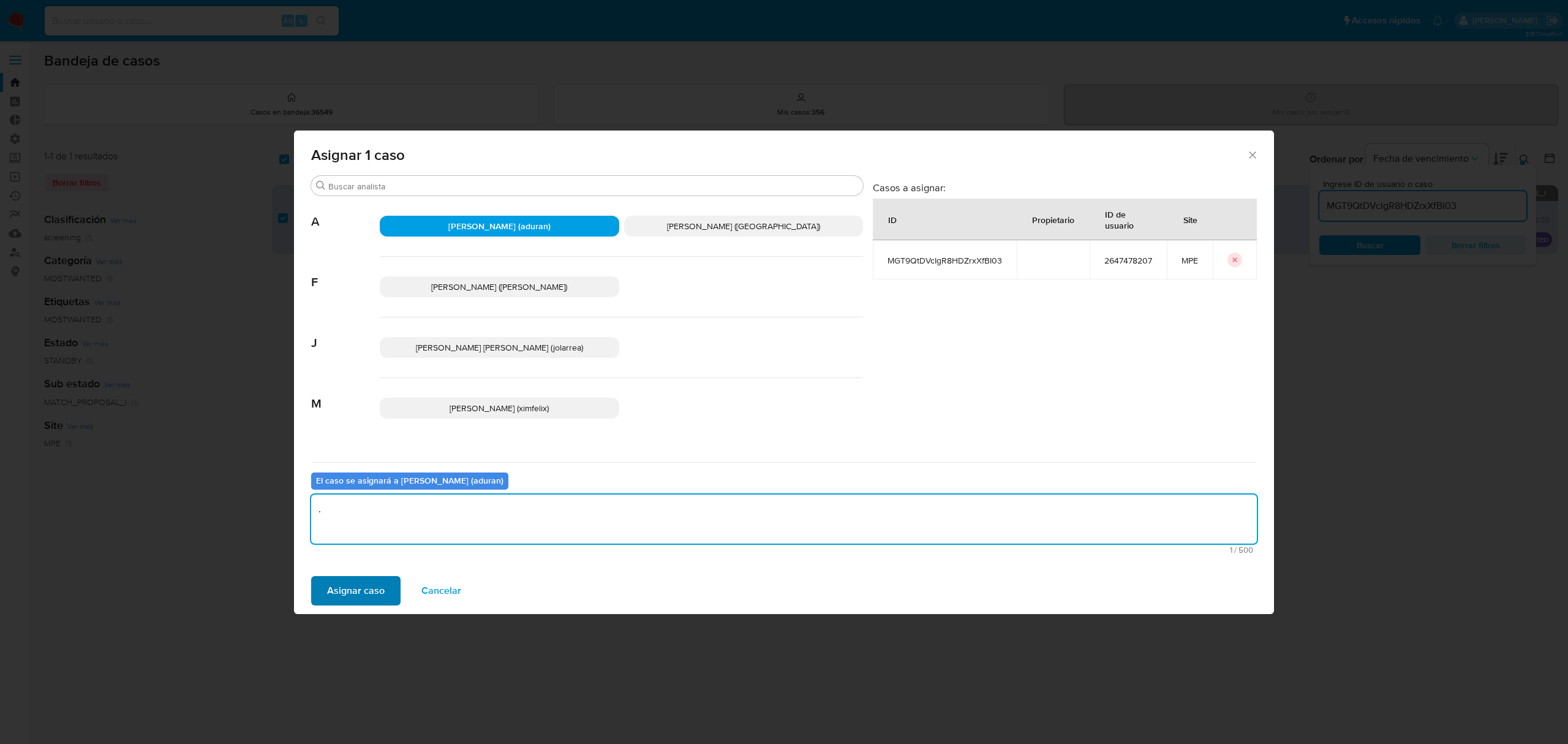
type textarea "."
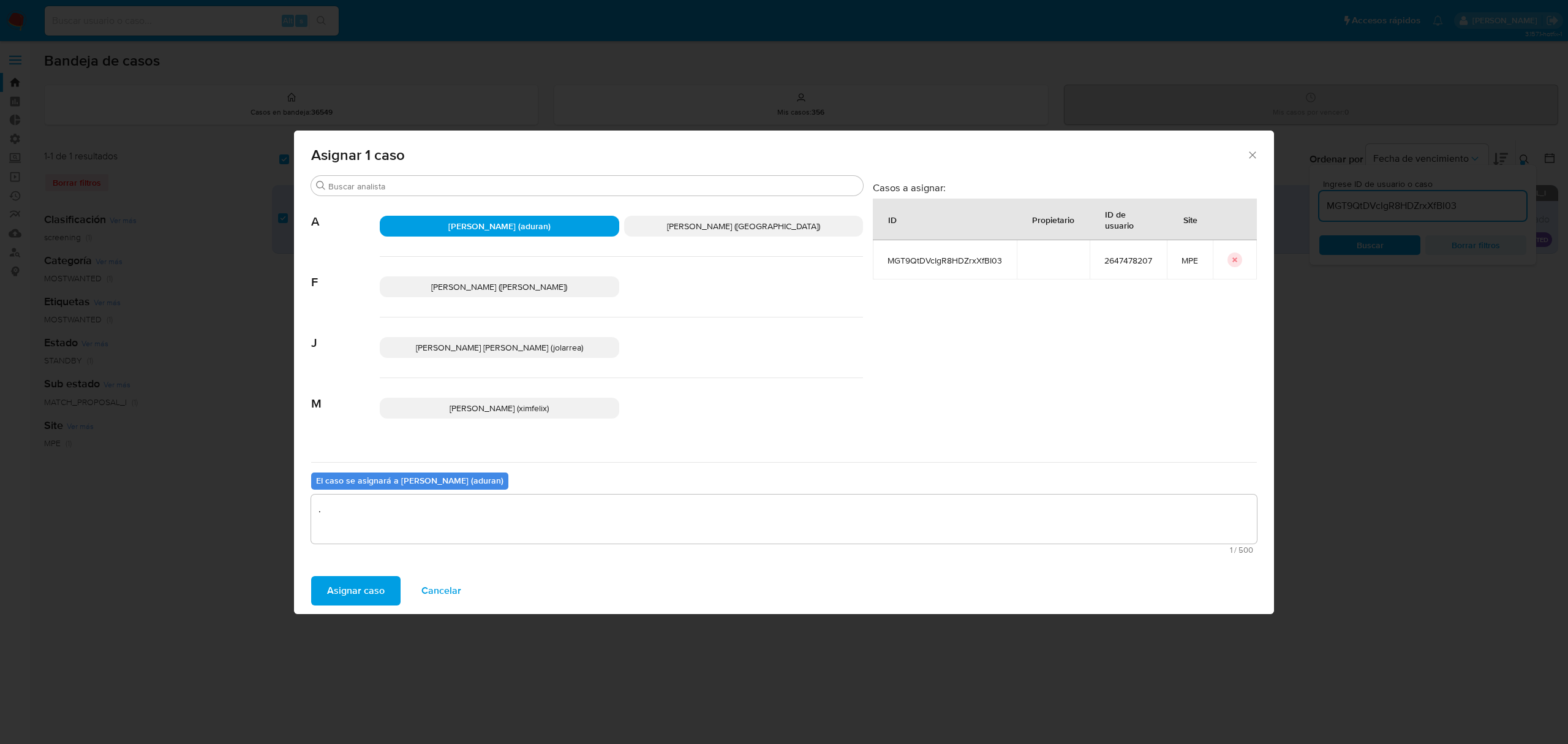
click at [334, 599] on span "Asignar caso" at bounding box center [356, 590] width 57 height 27
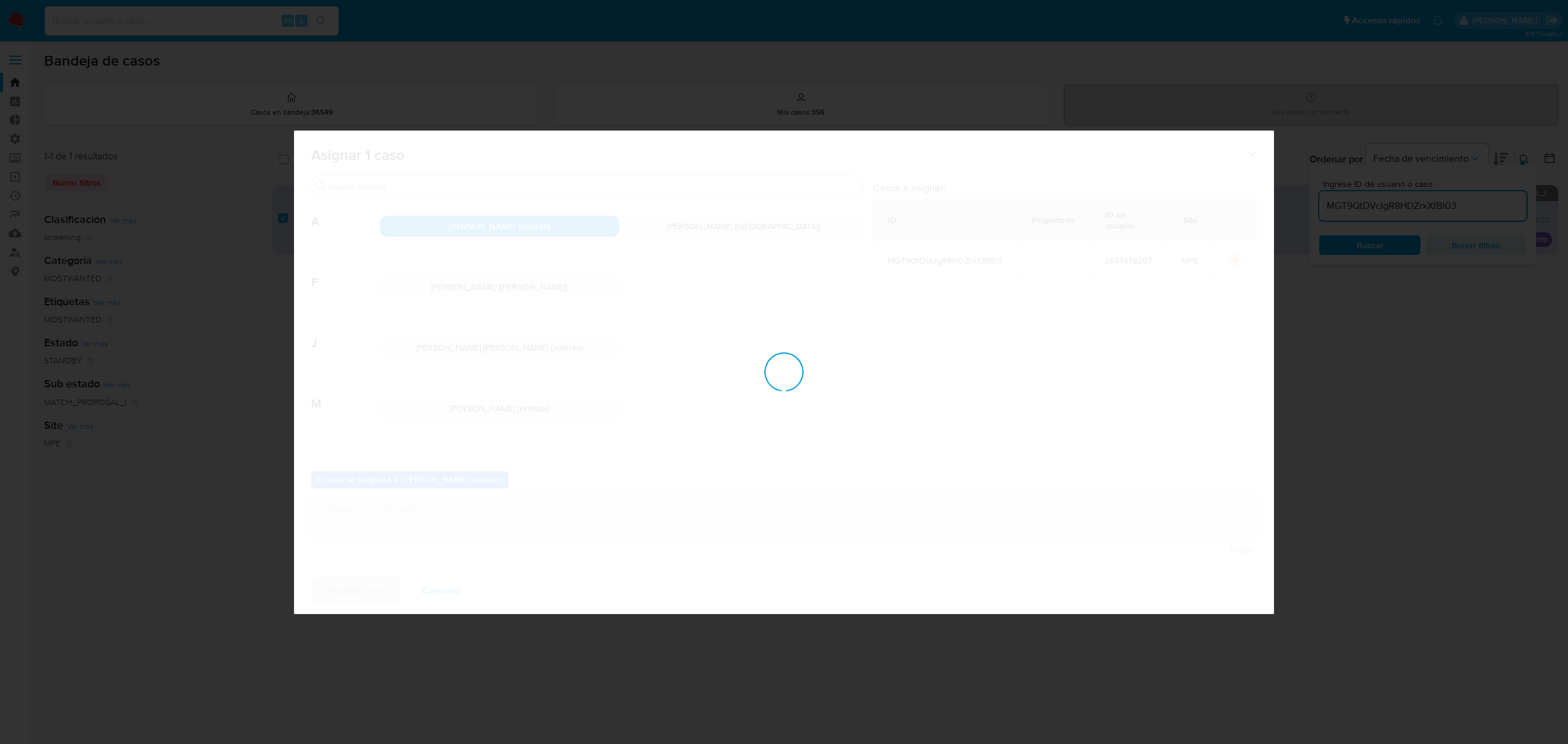
checkbox input "false"
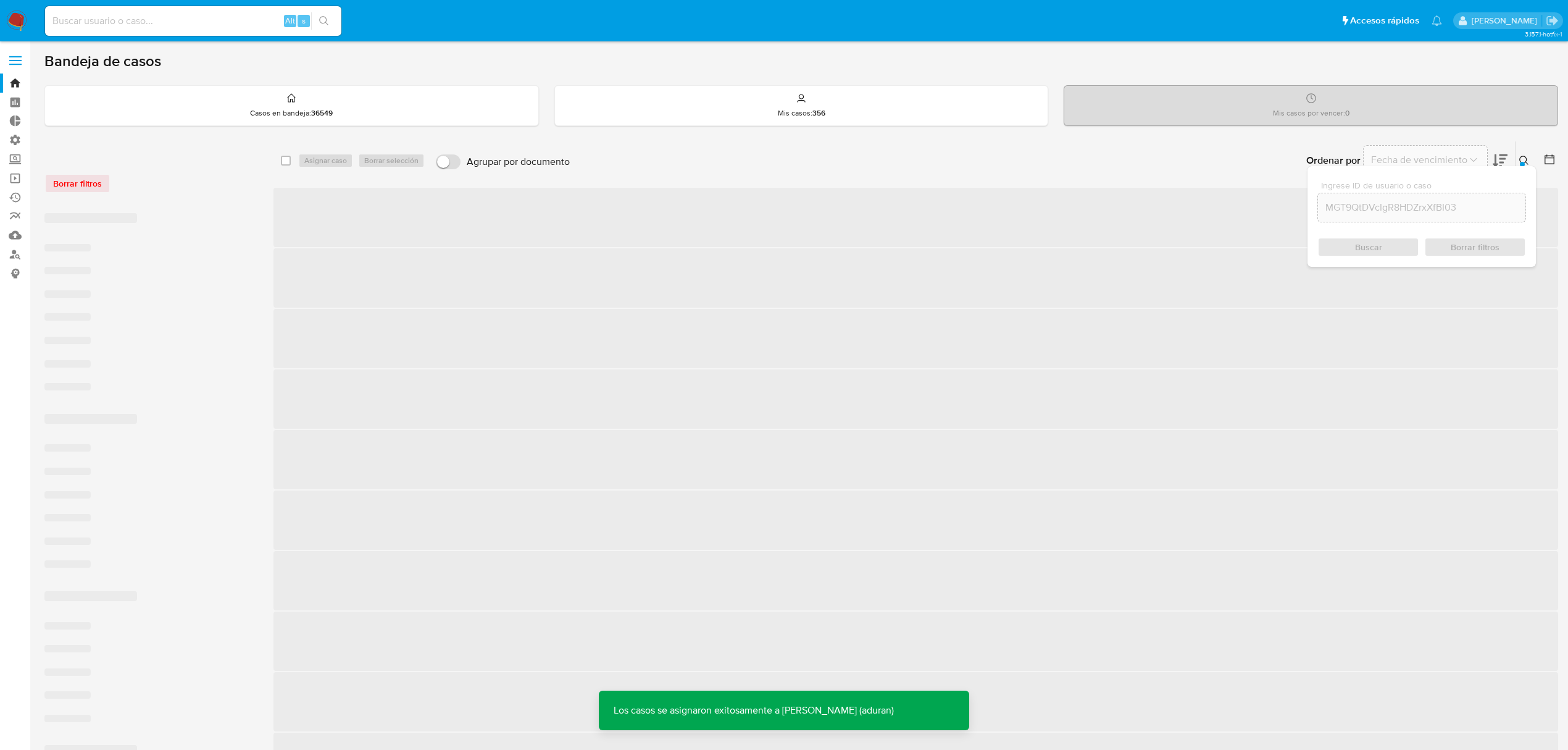
click at [466, 720] on span "‌" at bounding box center [916, 701] width 1285 height 59
click at [191, 26] on input at bounding box center [193, 21] width 296 height 16
paste input "MGT9QtDVcIgR8HDZrxXfBI03"
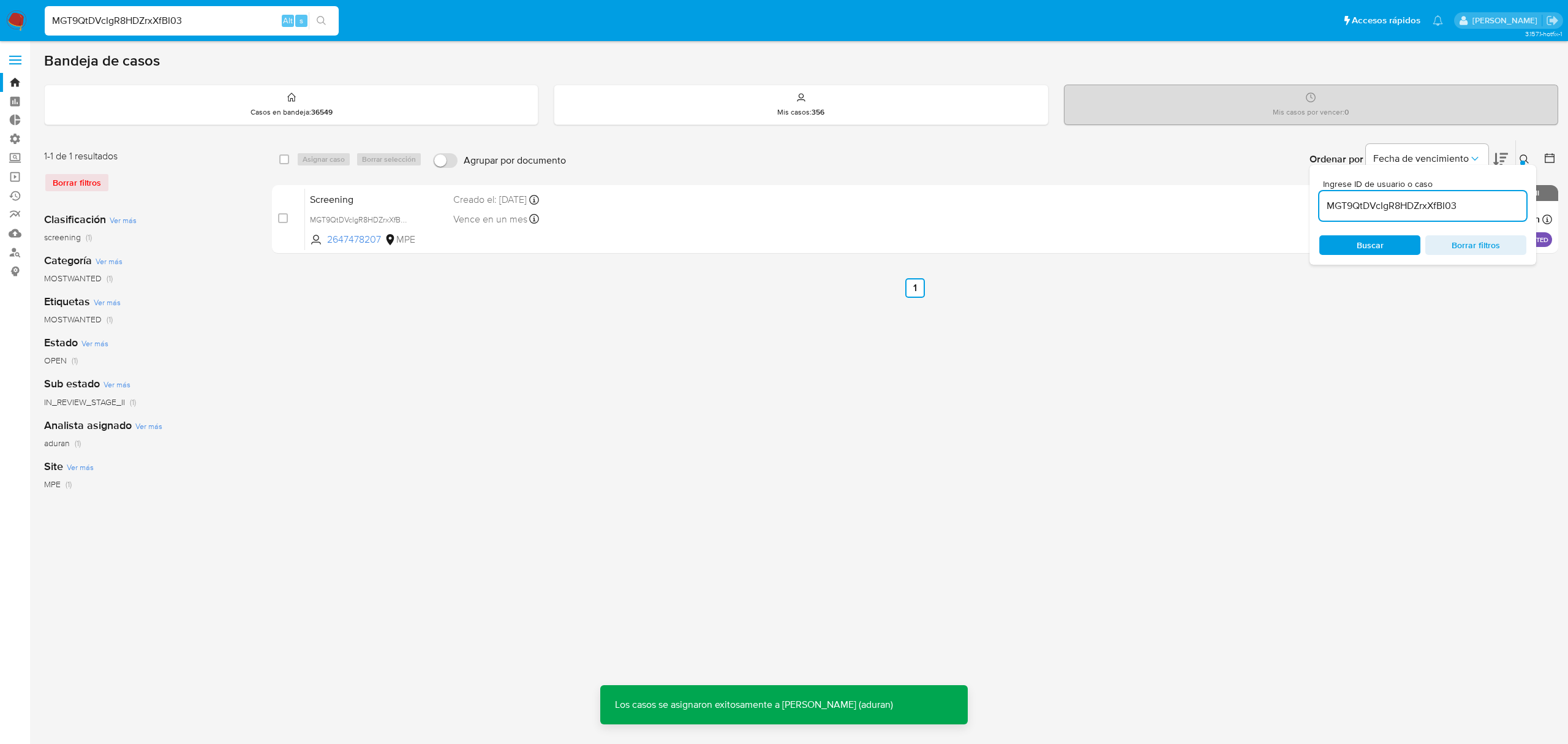
click at [190, 25] on input "MGT9QtDVcIgR8HDZrxXfBI03" at bounding box center [192, 21] width 294 height 16
type input "MGT9QtDVcIgR8HDZrxXfBI03"
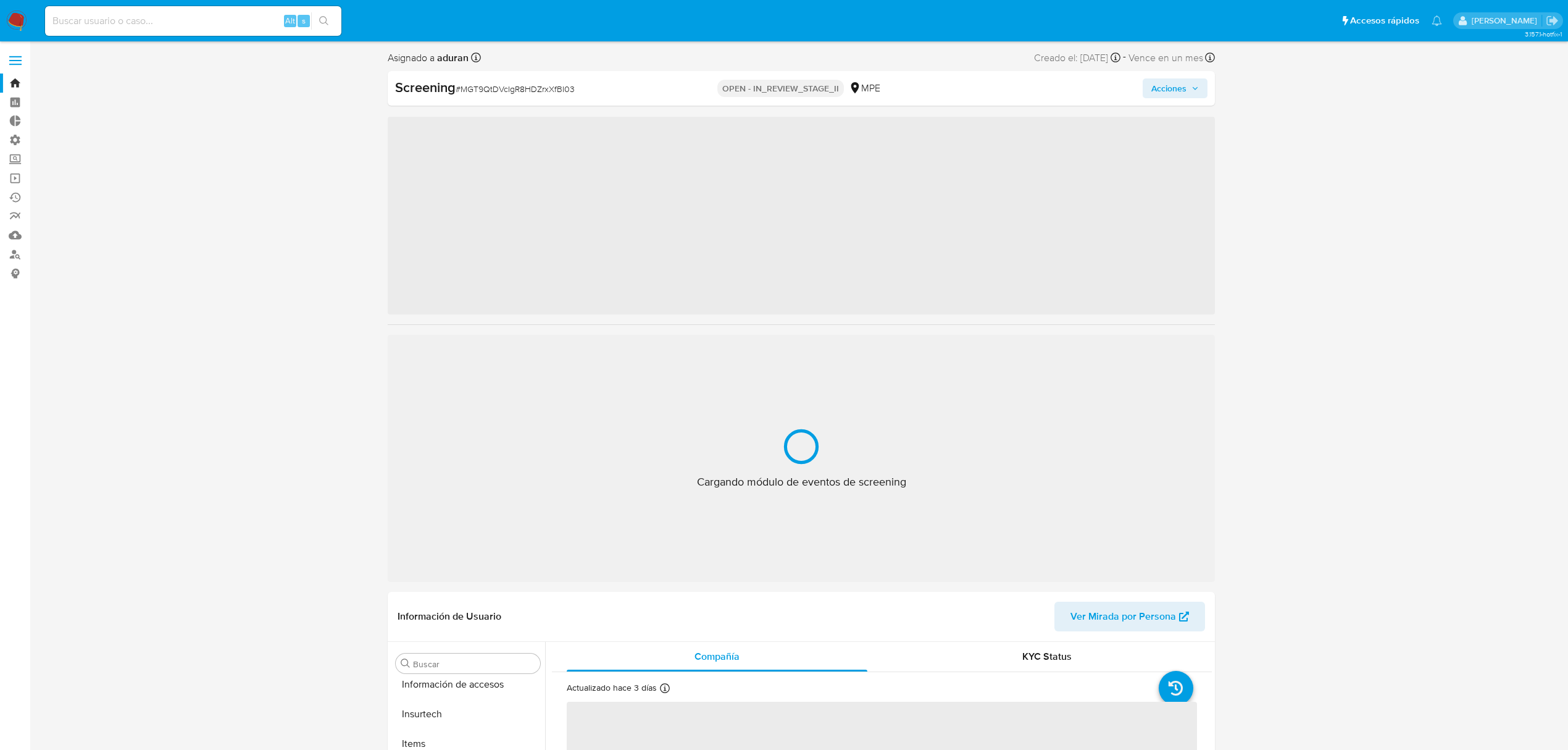
scroll to position [522, 0]
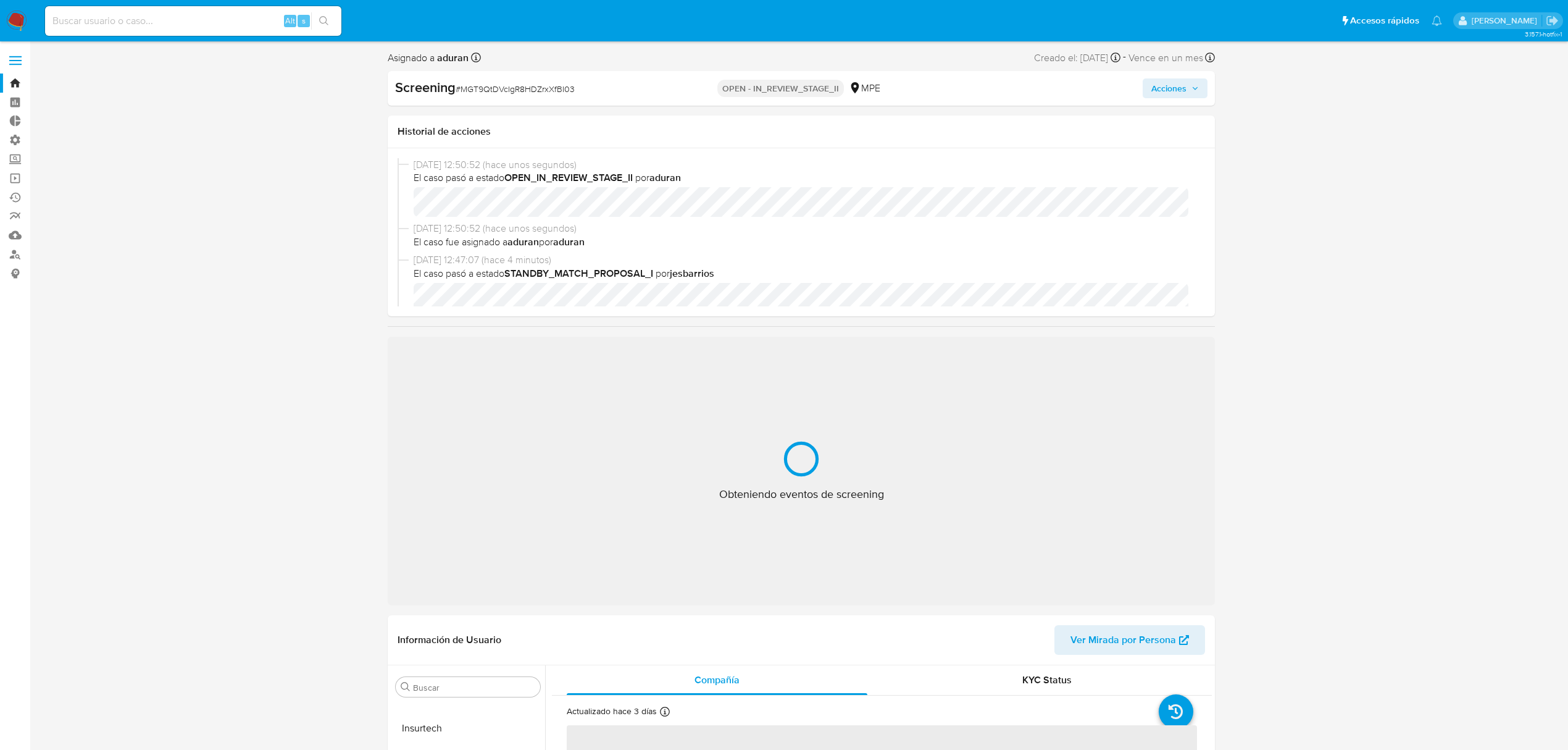
click at [1176, 85] on span "Acciones" at bounding box center [1169, 88] width 35 height 20
select select "10"
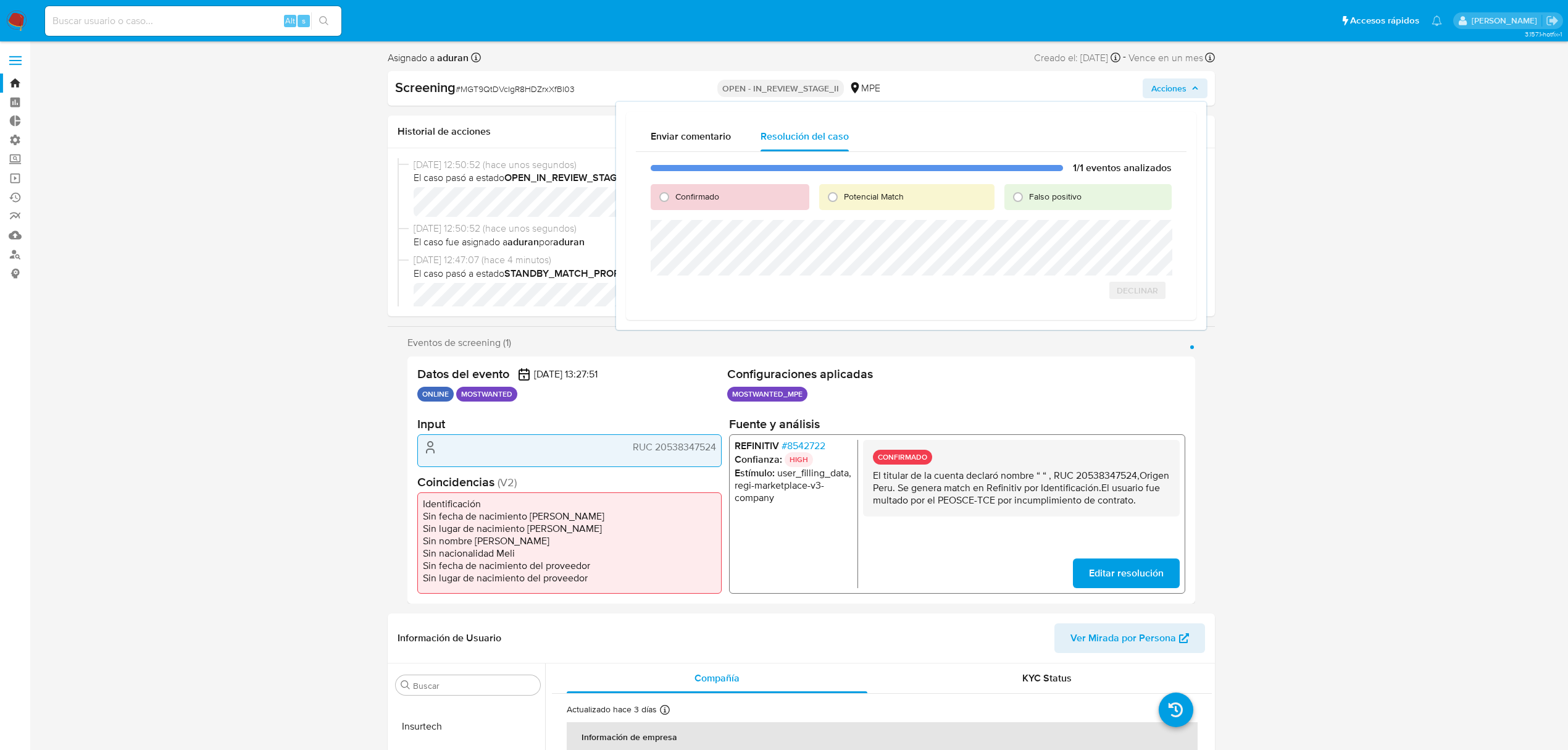
click at [996, 250] on div "1/1 eventos analizados Confirmado Potencial Match Falso positivo Declinar" at bounding box center [911, 231] width 550 height 158
click at [1152, 297] on span "Declinar" at bounding box center [1137, 291] width 41 height 17
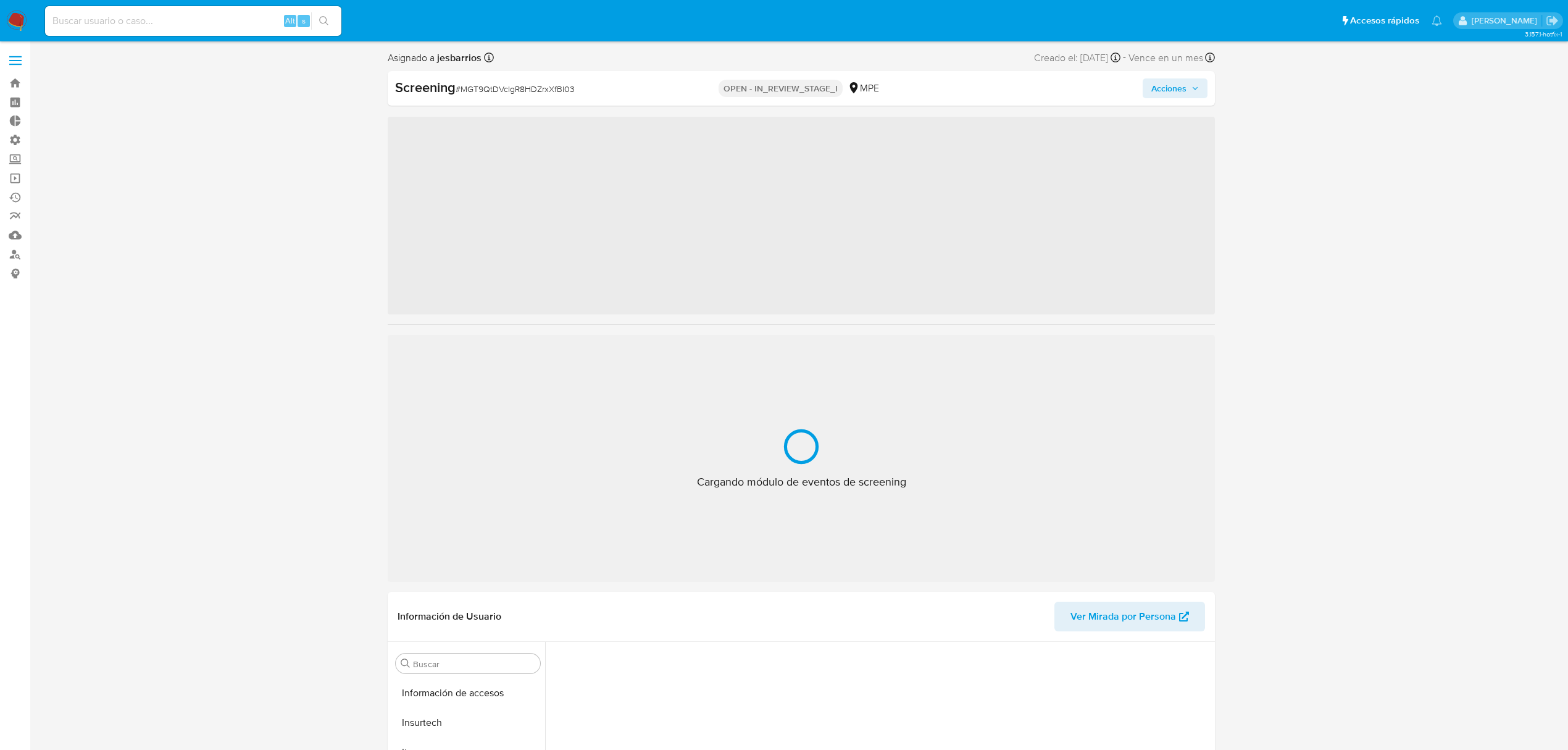
scroll to position [522, 0]
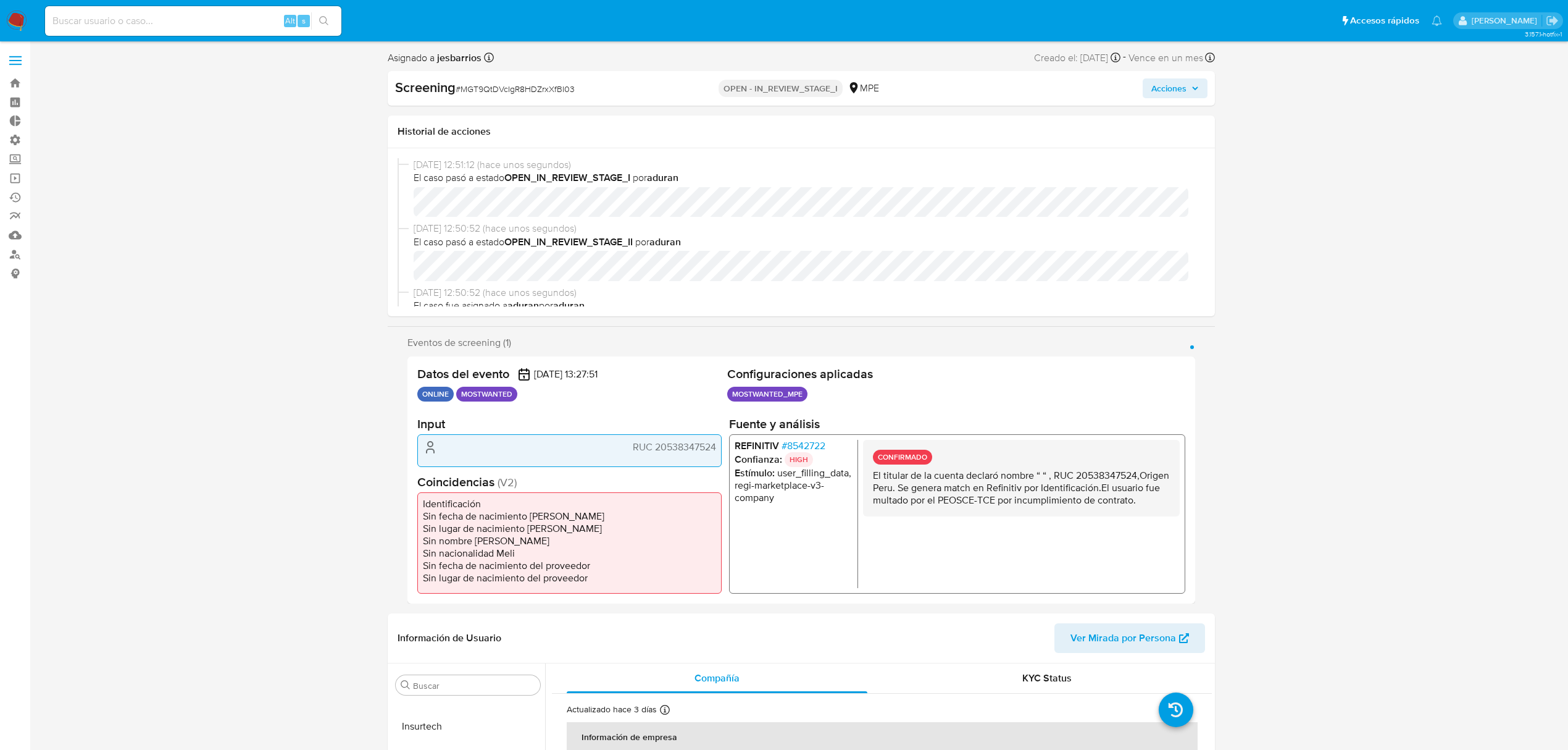
select select "10"
